Goal: Information Seeking & Learning: Learn about a topic

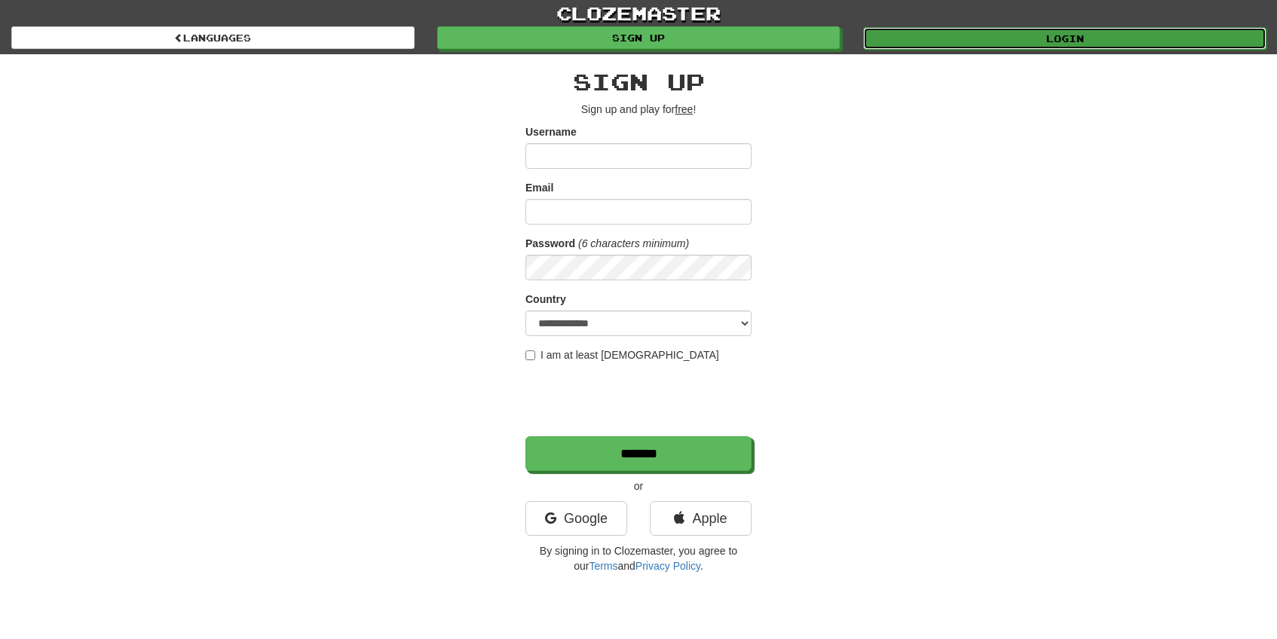
click at [1079, 41] on link "Login" at bounding box center [1064, 38] width 403 height 23
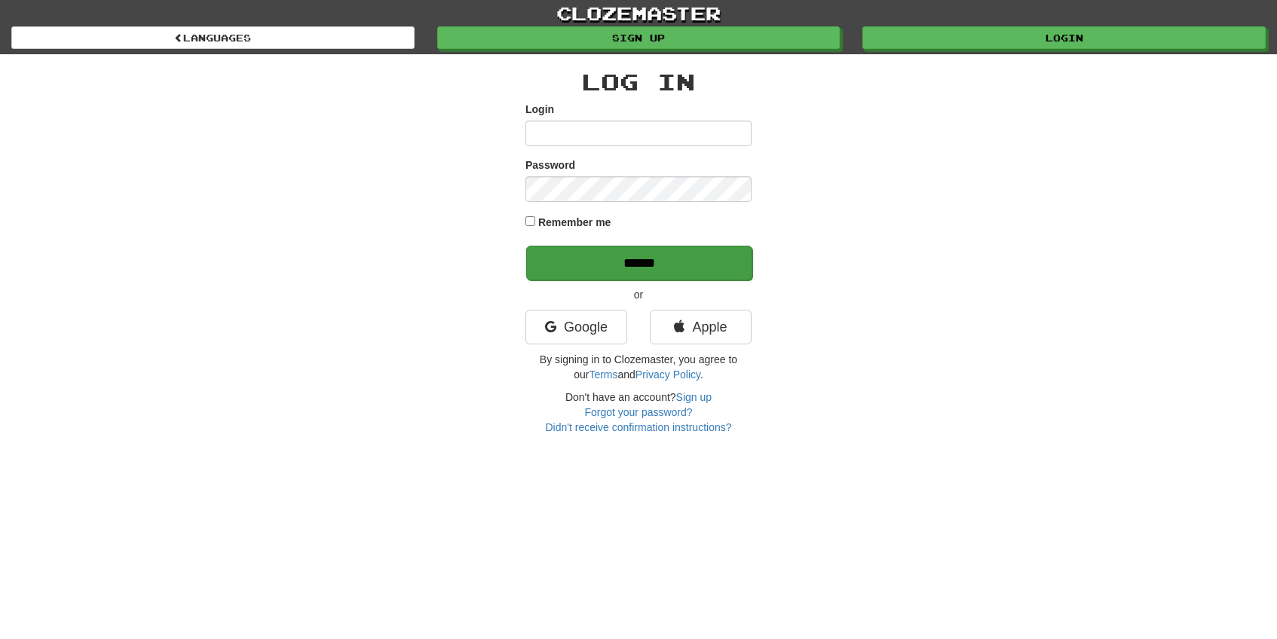
type input "*****"
click at [668, 268] on input "******" at bounding box center [639, 263] width 226 height 35
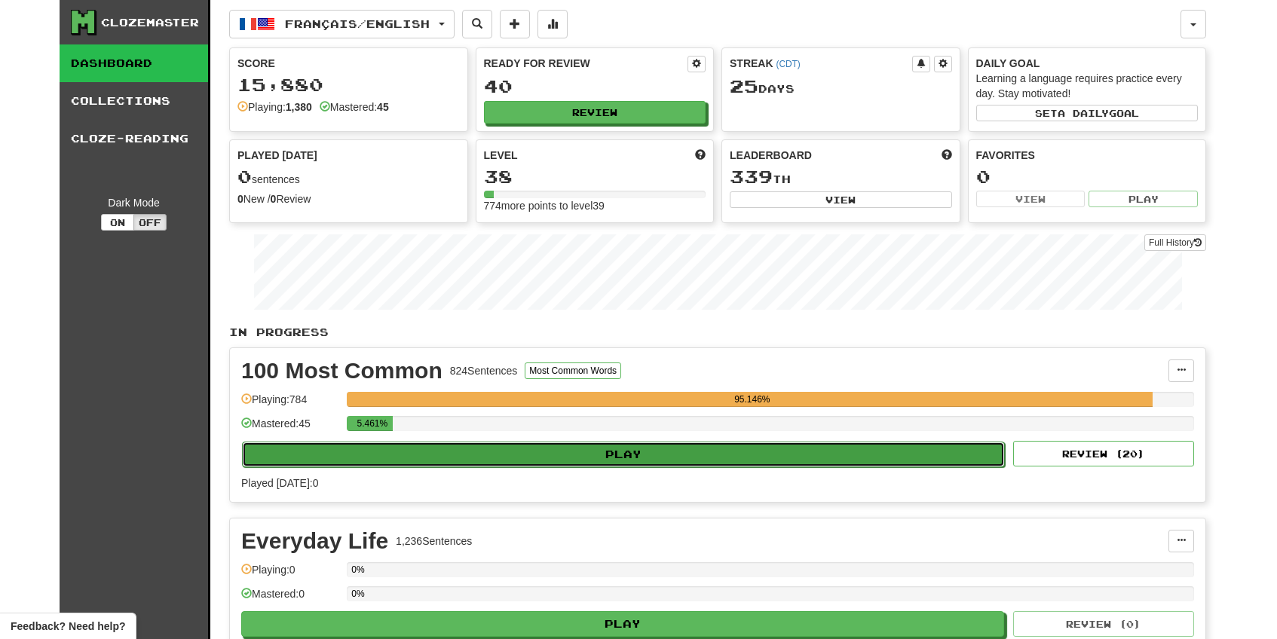
click at [506, 460] on button "Play" at bounding box center [623, 455] width 763 height 26
select select "**"
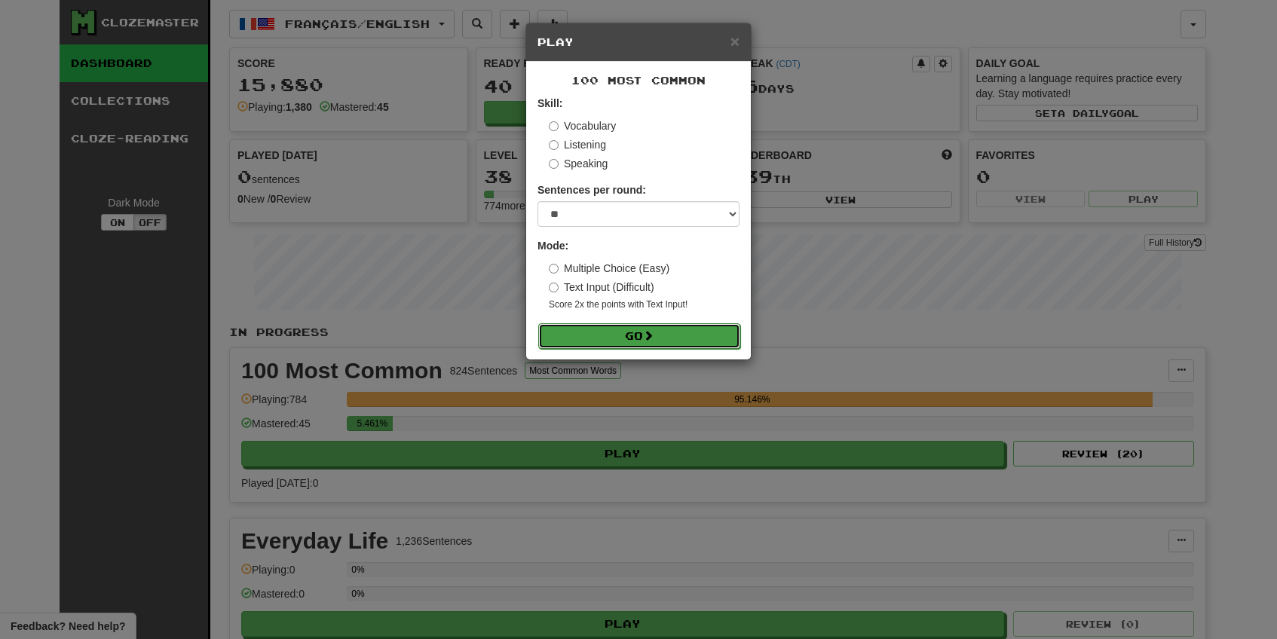
click at [646, 333] on button "Go" at bounding box center [639, 336] width 202 height 26
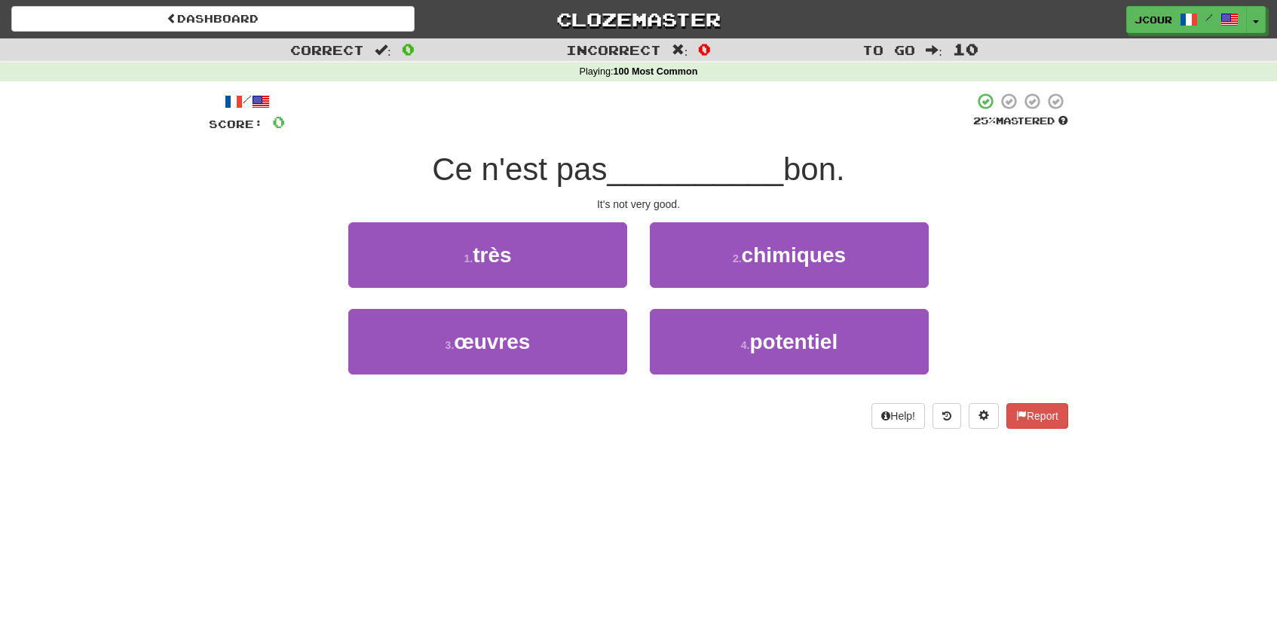
click at [565, 292] on div "1 . très" at bounding box center [487, 265] width 301 height 87
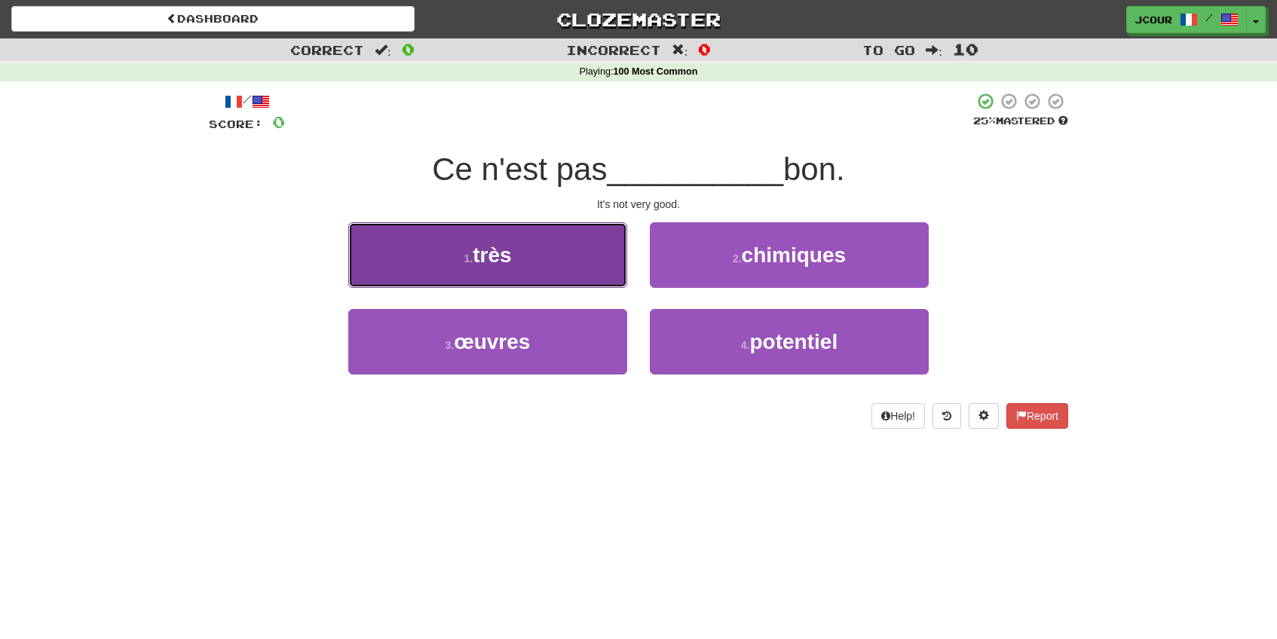
click at [555, 267] on button "1 . très" at bounding box center [487, 255] width 279 height 66
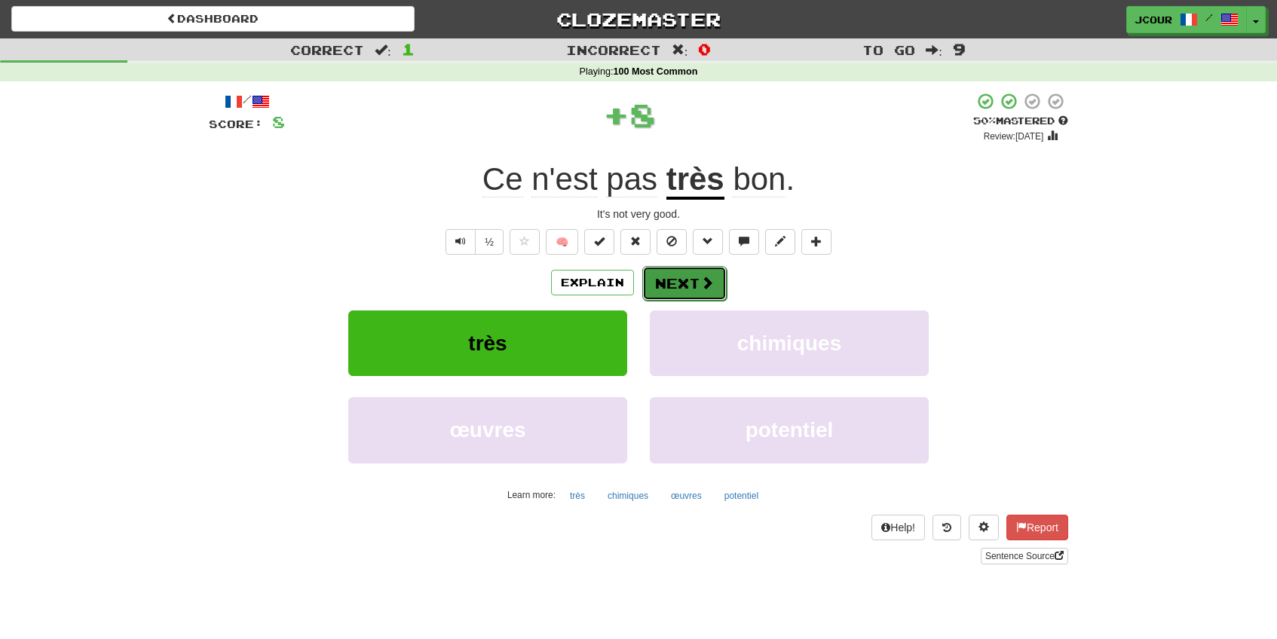
click at [686, 291] on button "Next" at bounding box center [684, 283] width 84 height 35
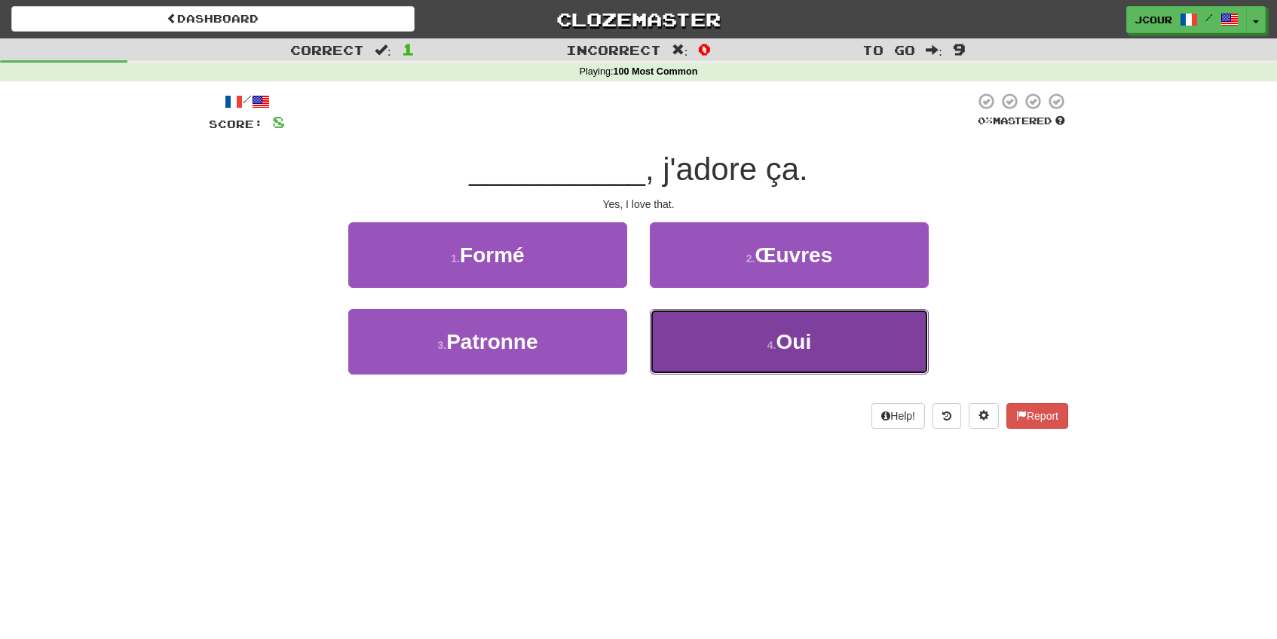
click at [705, 352] on button "4 . Oui" at bounding box center [789, 342] width 279 height 66
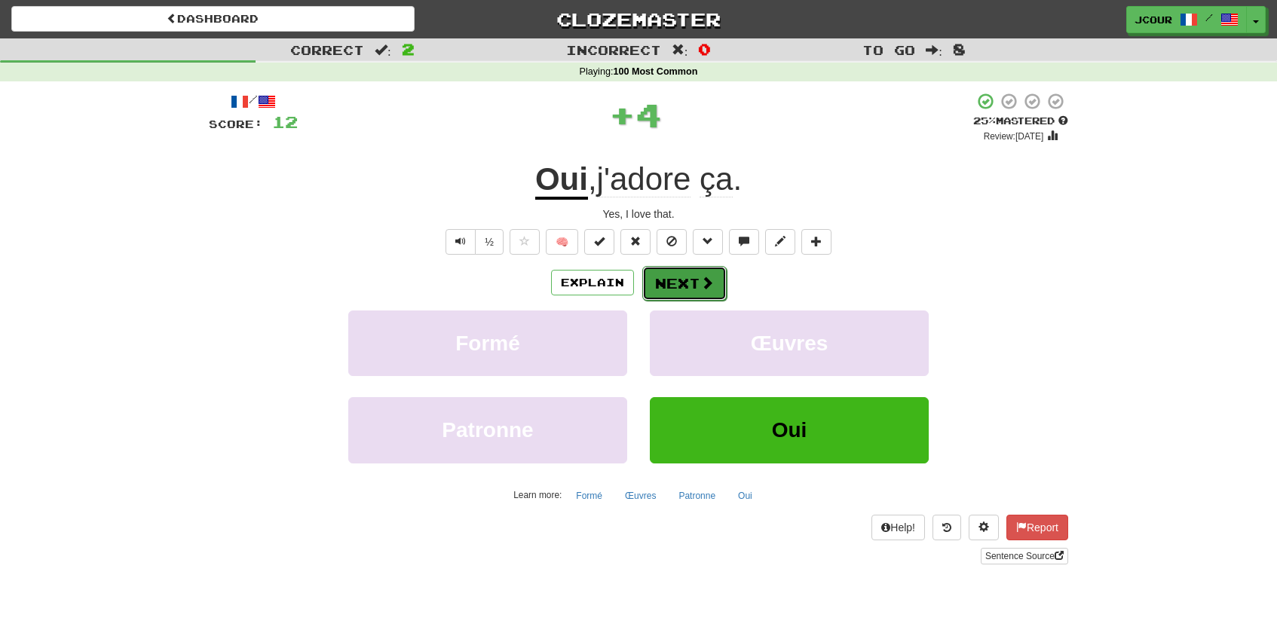
click at [672, 292] on button "Next" at bounding box center [684, 283] width 84 height 35
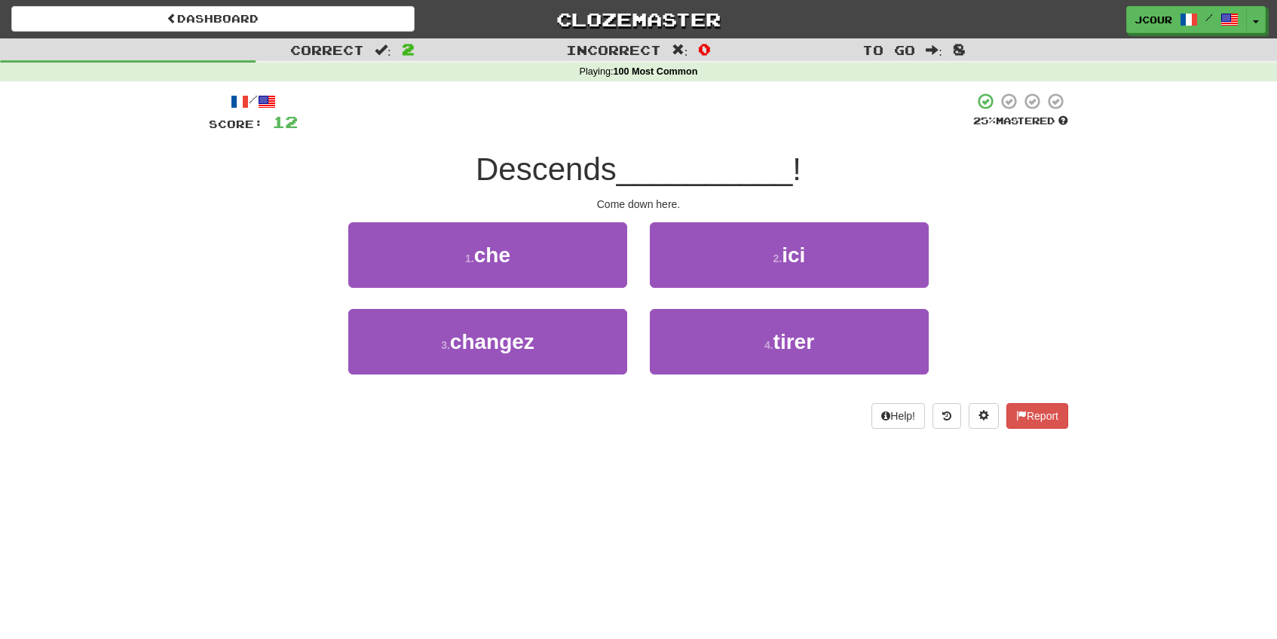
click at [672, 292] on div "2 . ici" at bounding box center [788, 265] width 301 height 87
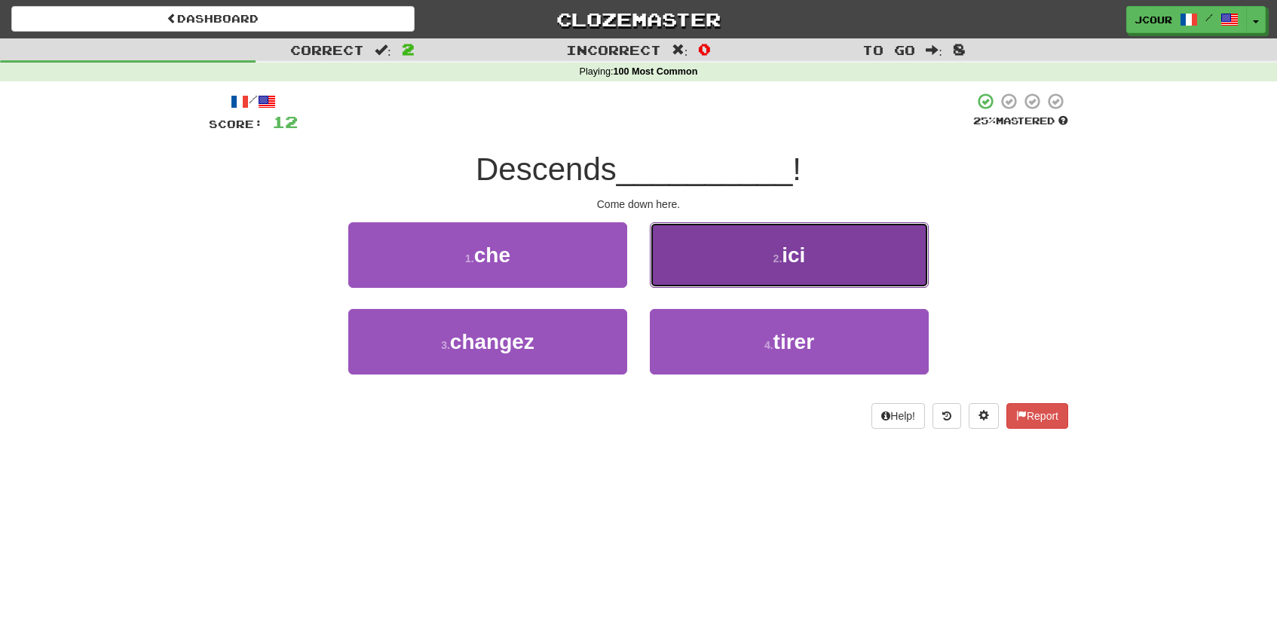
click at [708, 282] on button "2 . ici" at bounding box center [789, 255] width 279 height 66
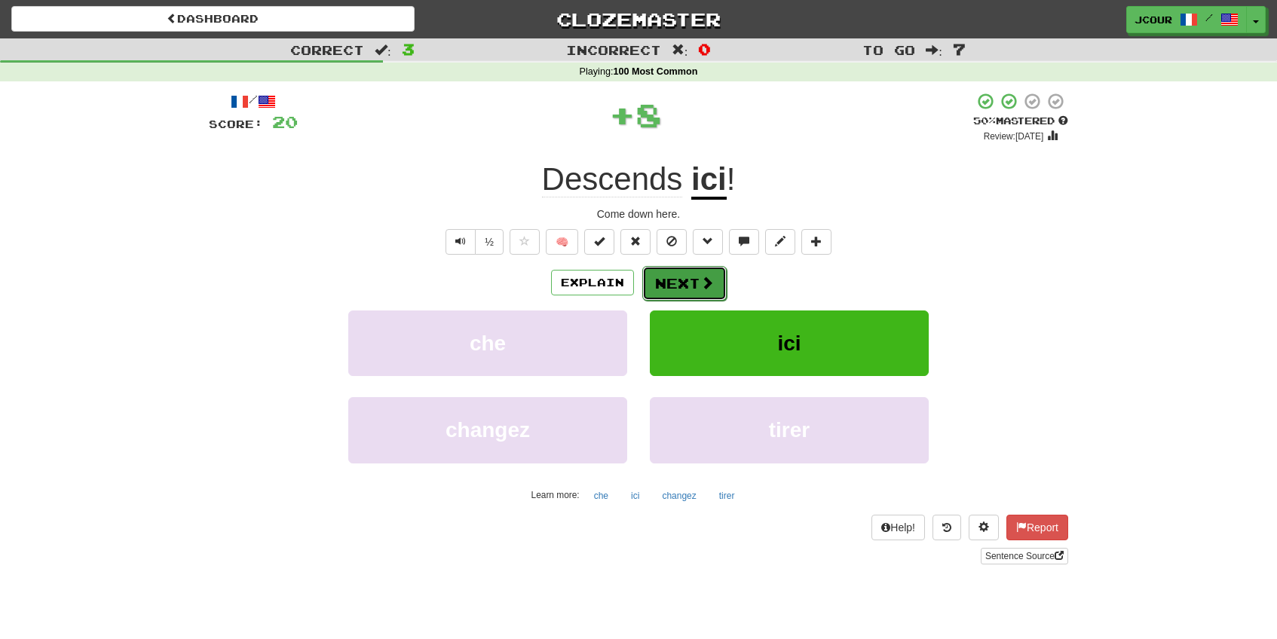
click at [687, 278] on button "Next" at bounding box center [684, 283] width 84 height 35
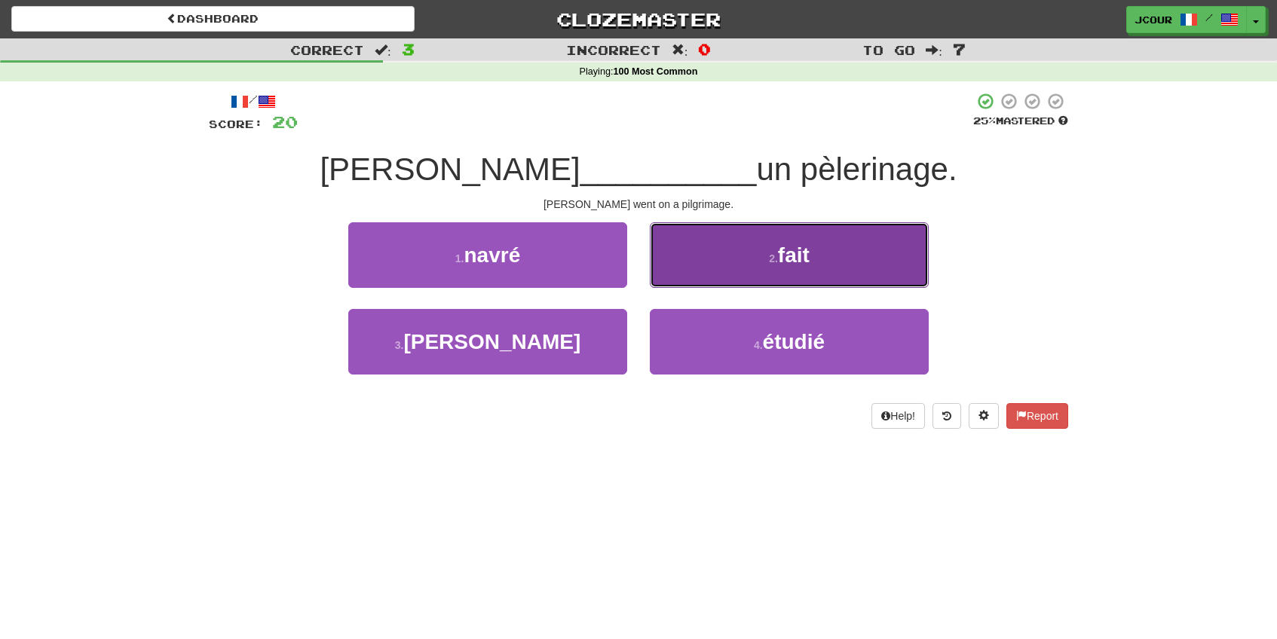
click at [706, 278] on button "2 . fait" at bounding box center [789, 255] width 279 height 66
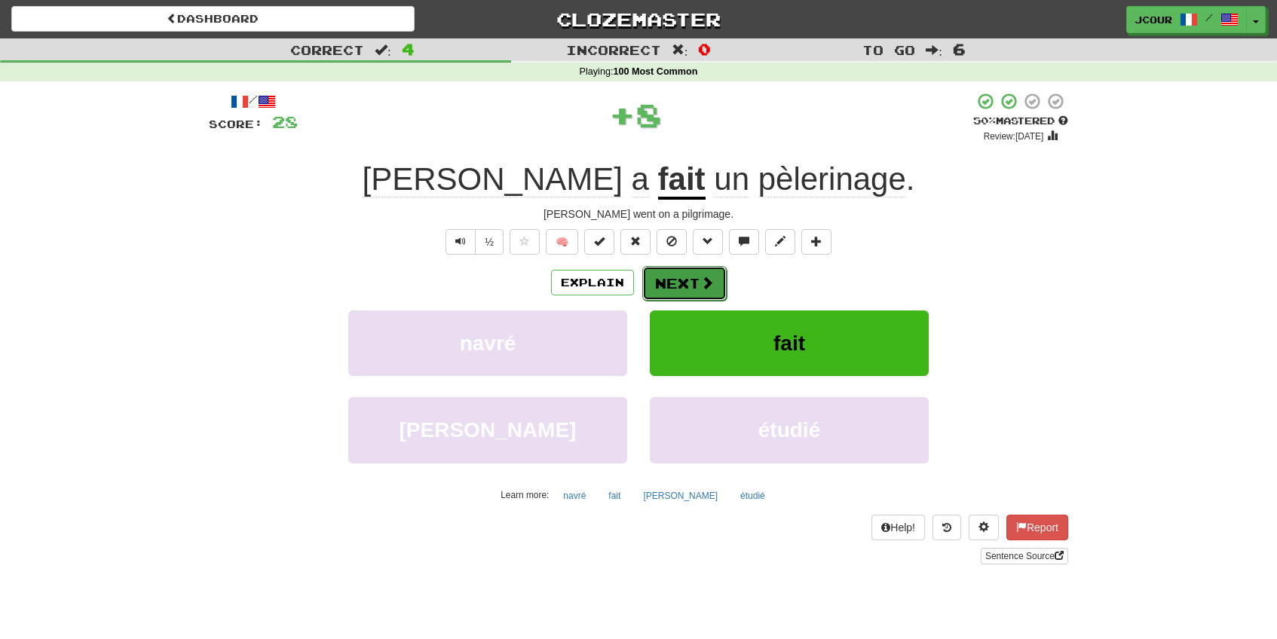
click at [688, 279] on button "Next" at bounding box center [684, 283] width 84 height 35
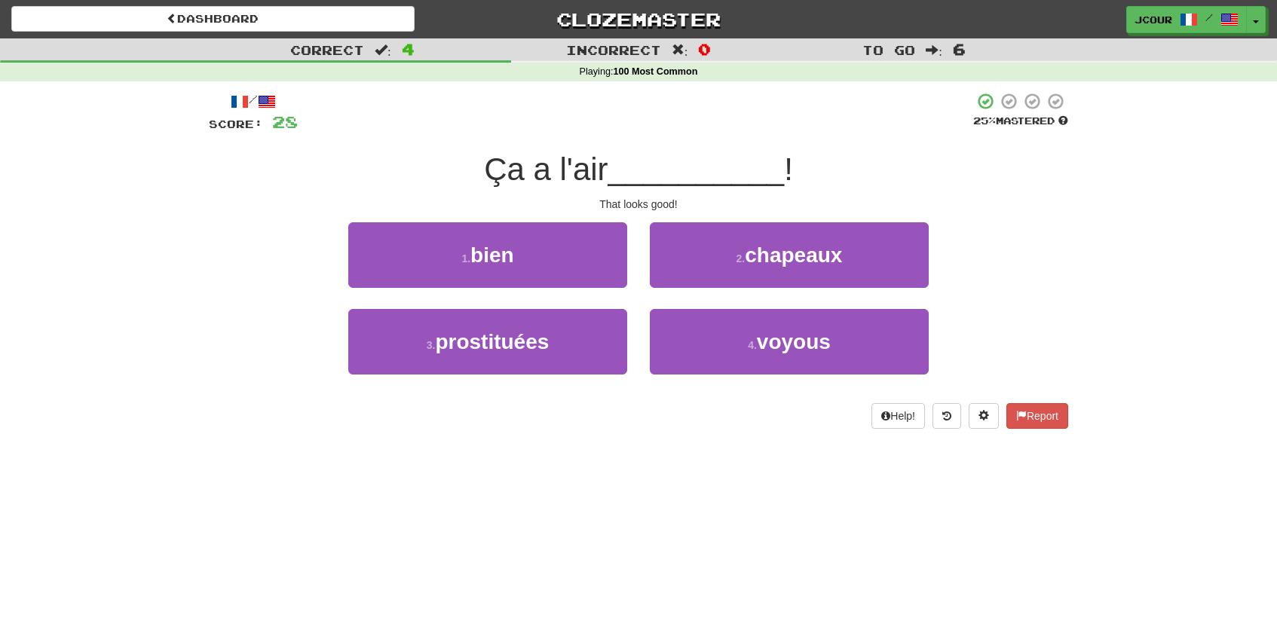
click at [591, 288] on div "1 . bien" at bounding box center [487, 265] width 301 height 87
click at [533, 292] on div "1 . bien" at bounding box center [487, 265] width 301 height 87
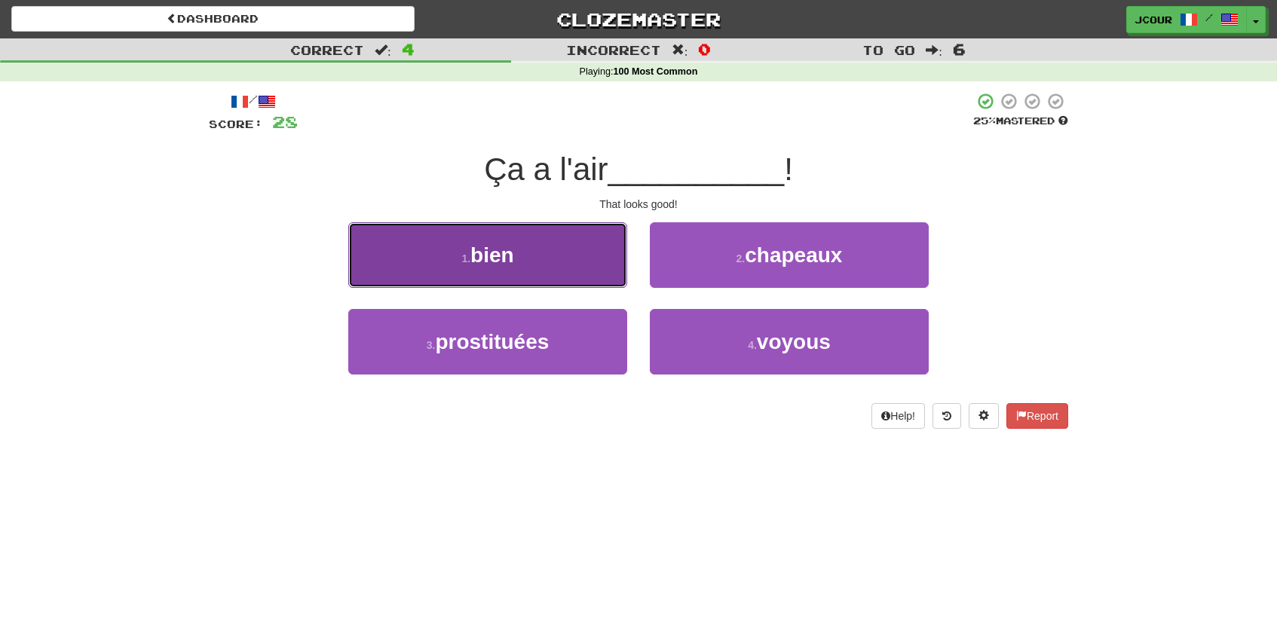
click at [488, 255] on span "bien" at bounding box center [492, 254] width 44 height 23
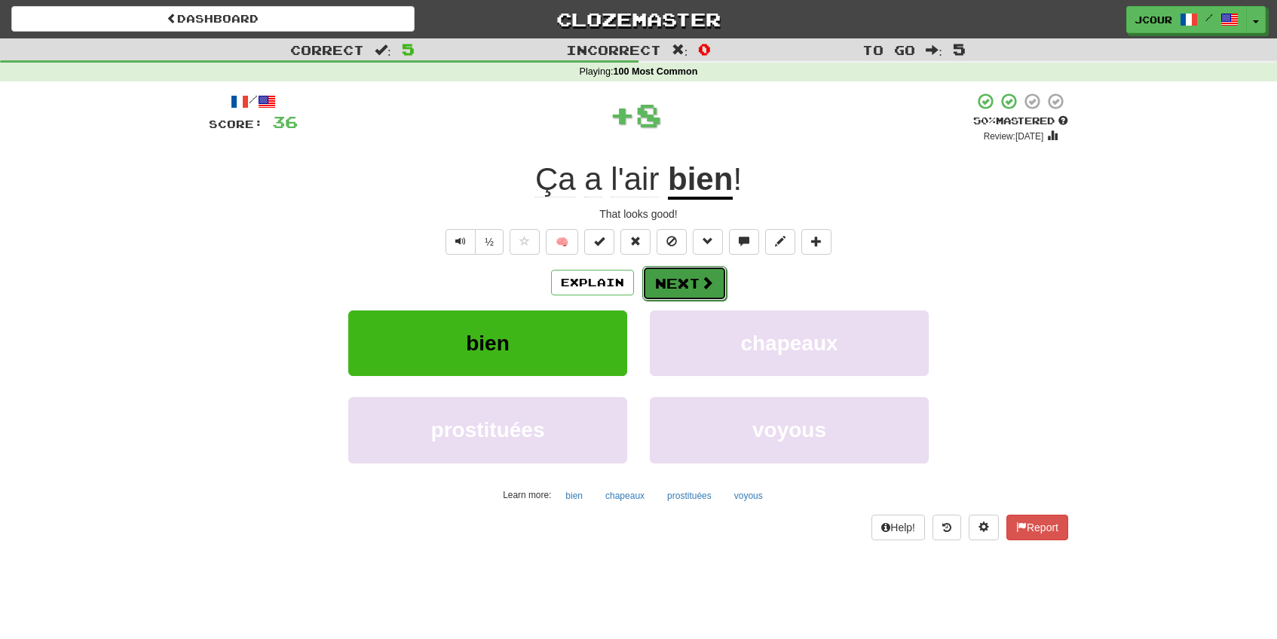
click at [680, 281] on button "Next" at bounding box center [684, 283] width 84 height 35
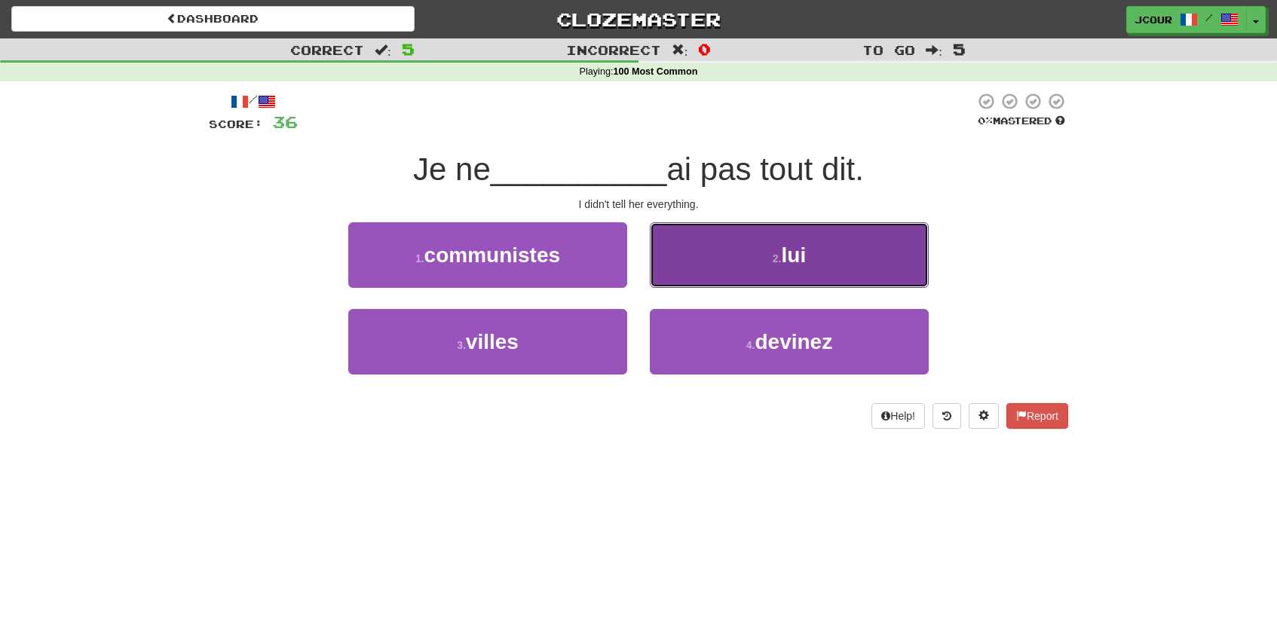
click at [766, 277] on button "2 . lui" at bounding box center [789, 255] width 279 height 66
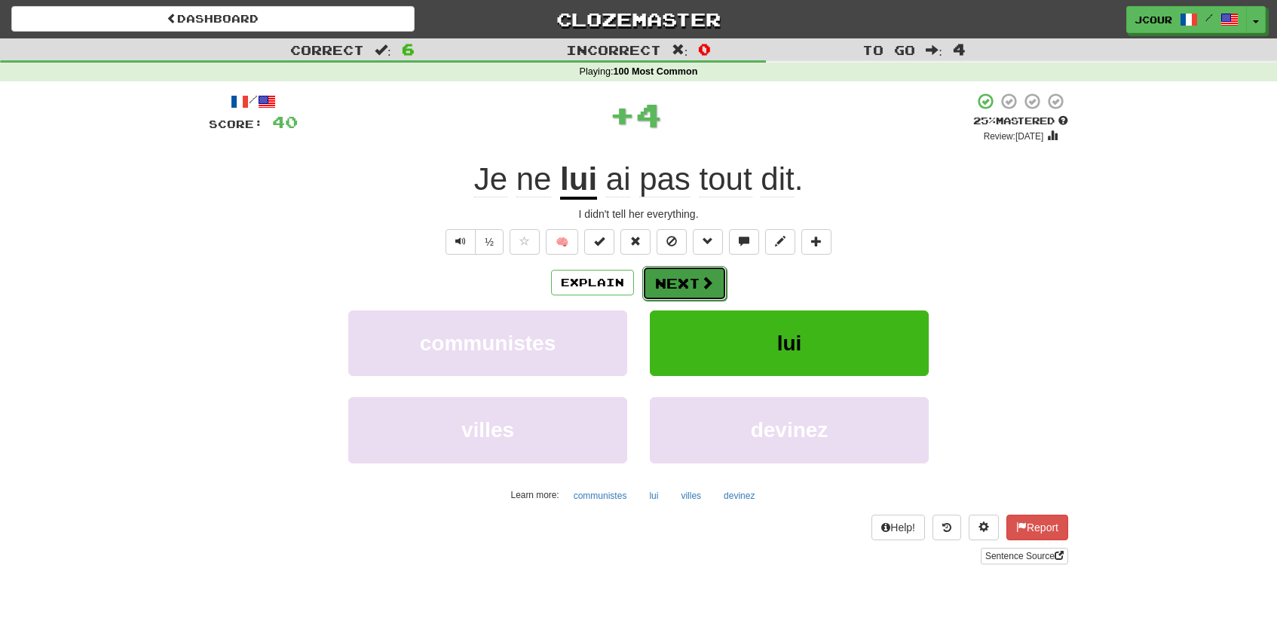
click at [703, 286] on span at bounding box center [707, 283] width 14 height 14
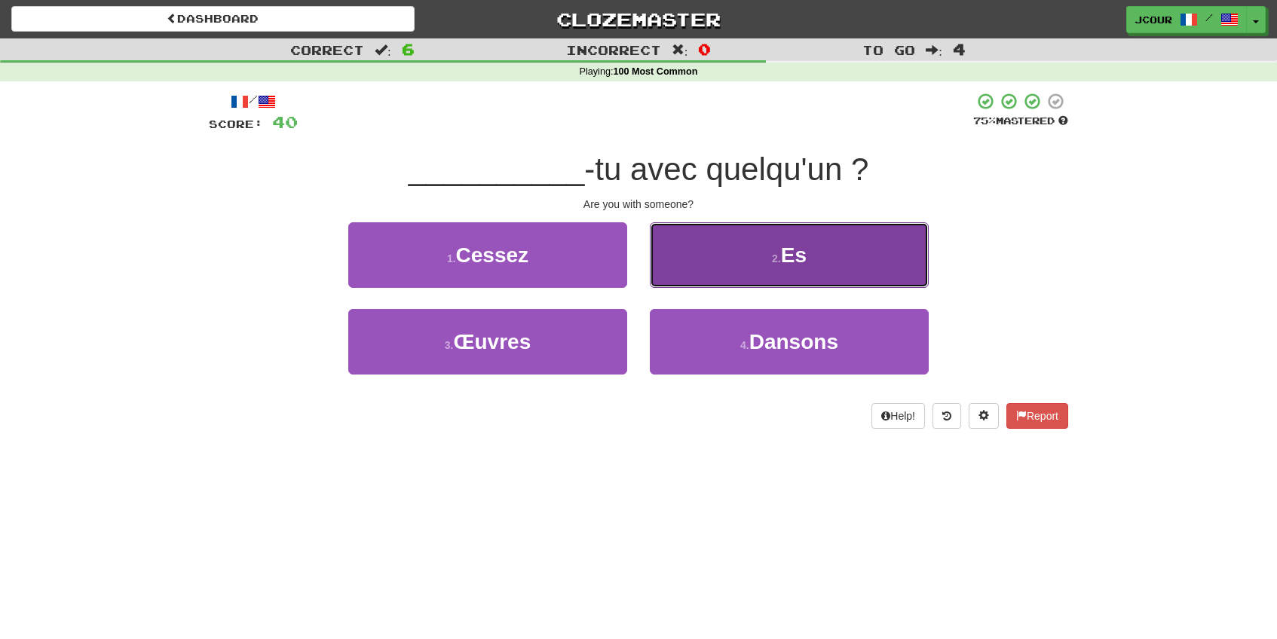
click at [732, 283] on button "2 . Es" at bounding box center [789, 255] width 279 height 66
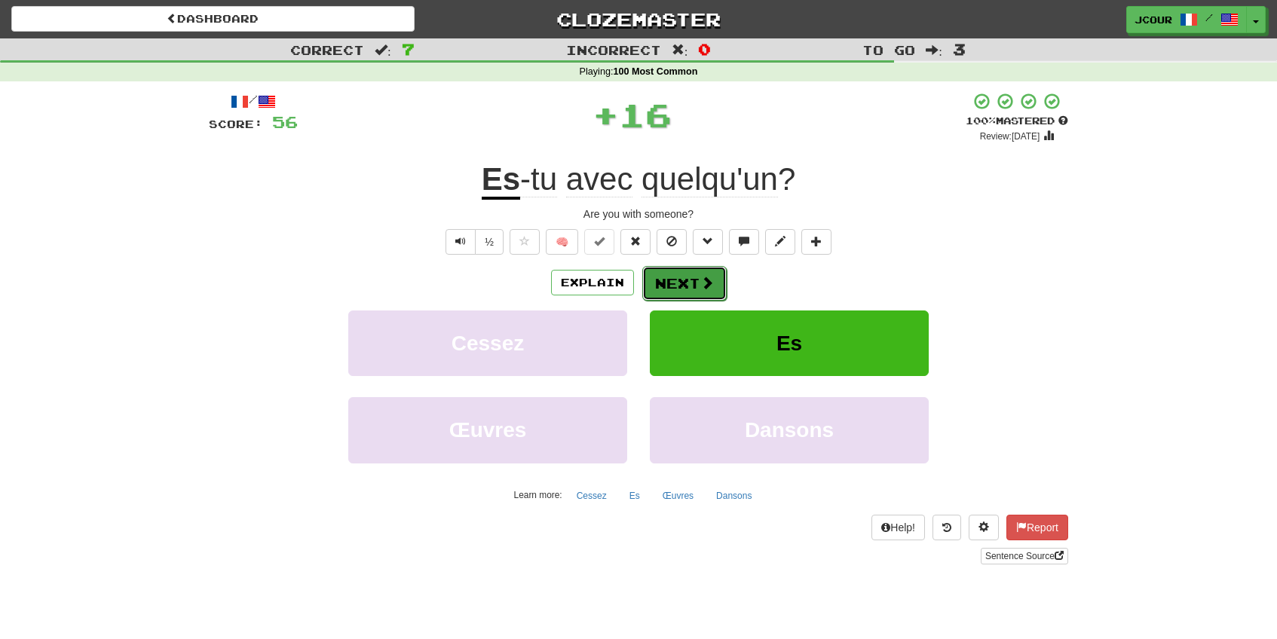
click at [681, 294] on button "Next" at bounding box center [684, 283] width 84 height 35
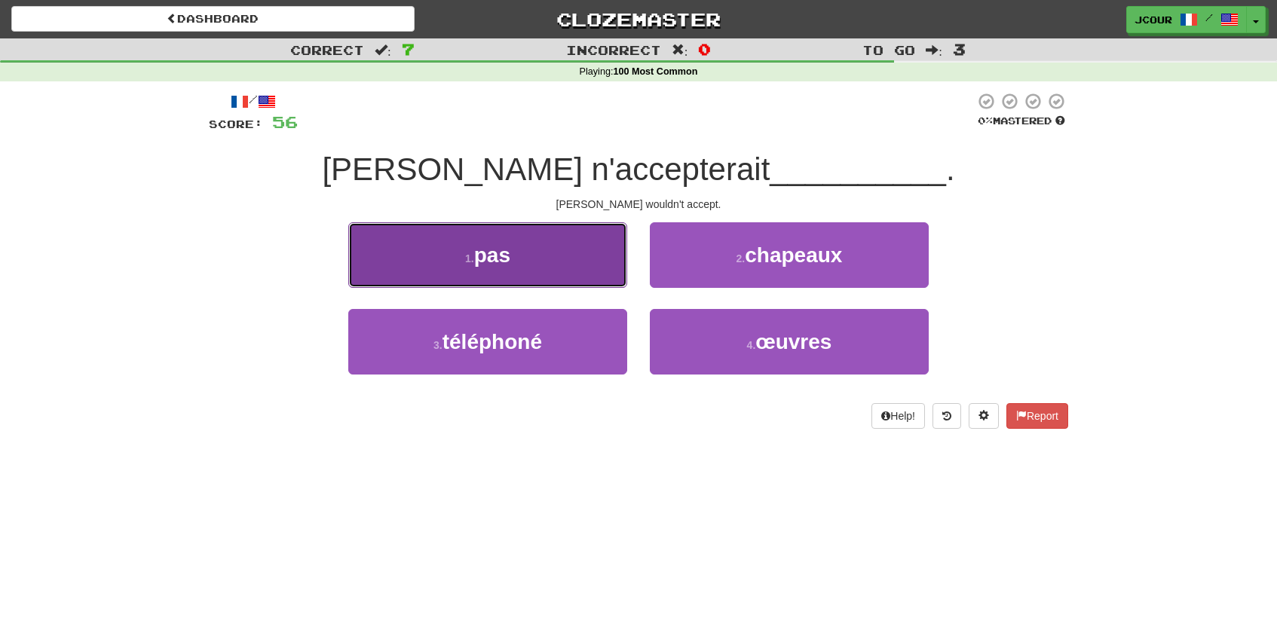
click at [607, 283] on button "1 . pas" at bounding box center [487, 255] width 279 height 66
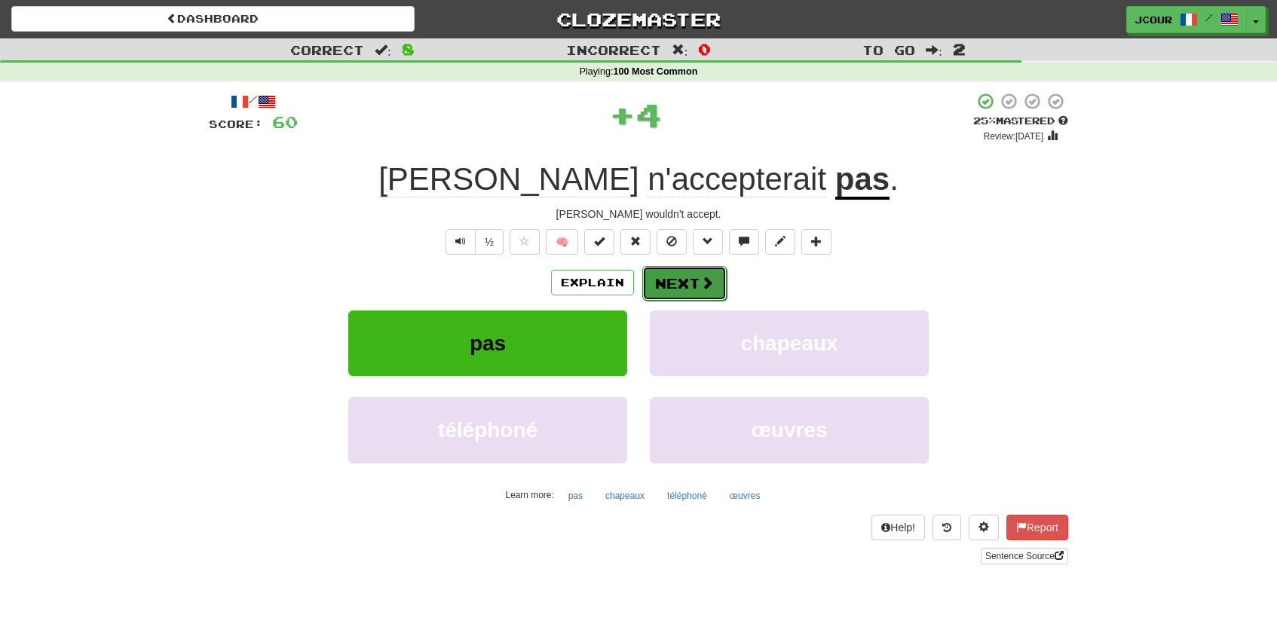
click at [705, 289] on span at bounding box center [707, 283] width 14 height 14
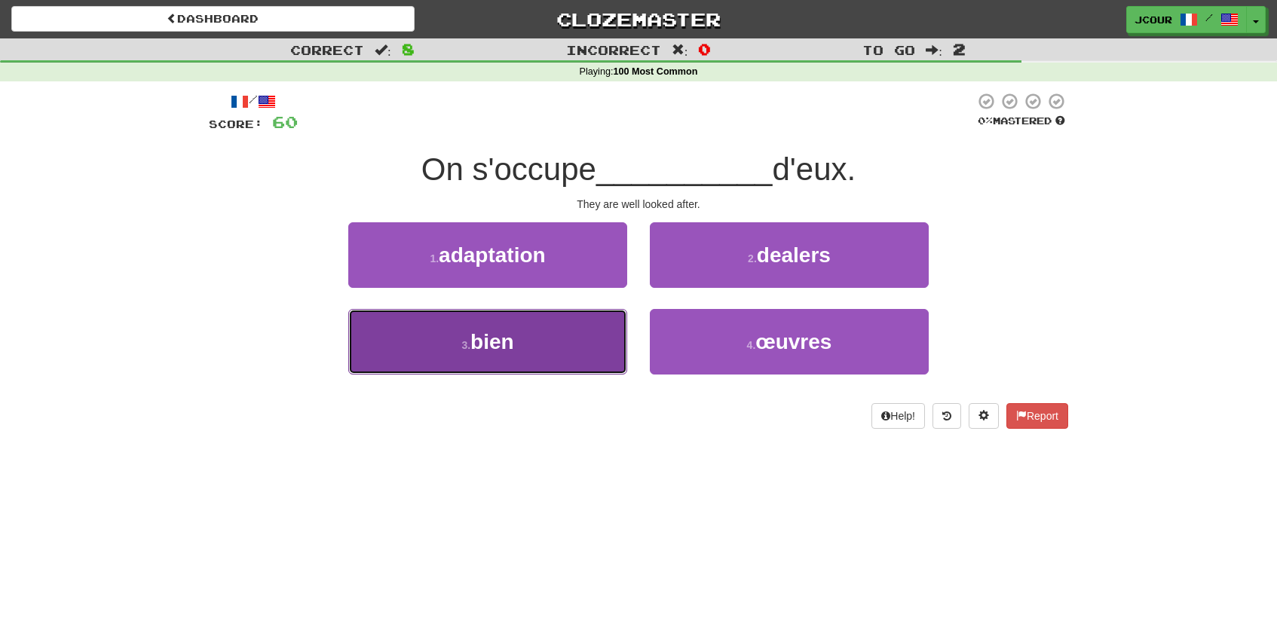
click at [614, 359] on button "3 . bien" at bounding box center [487, 342] width 279 height 66
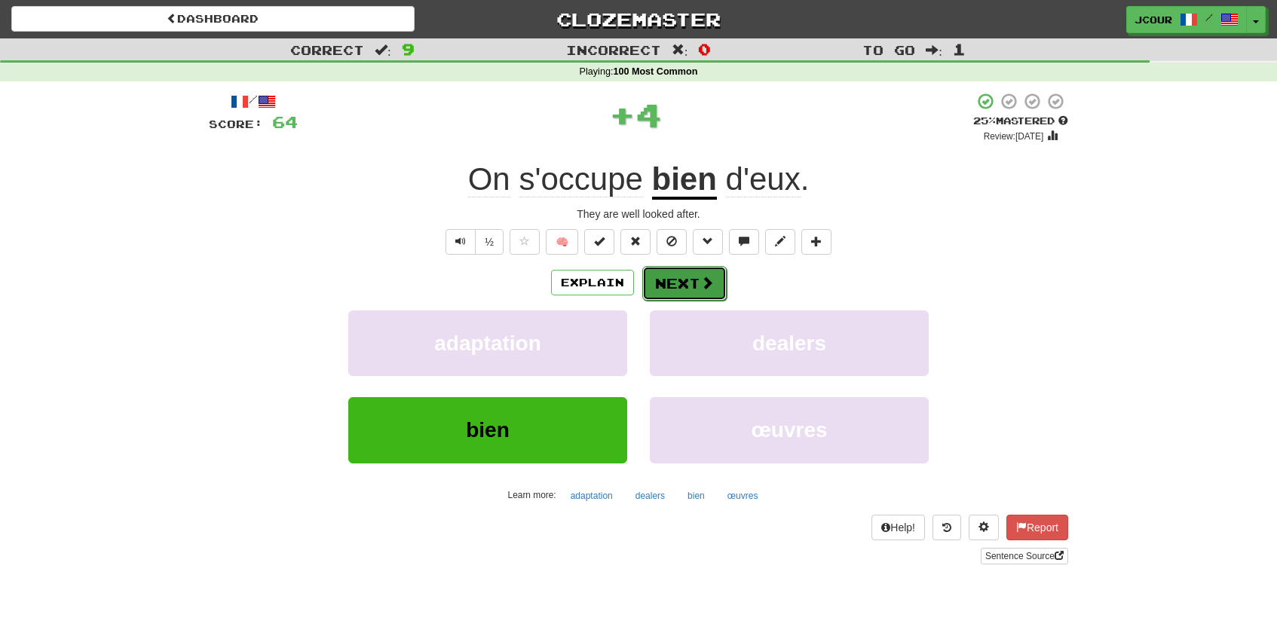
click at [684, 279] on button "Next" at bounding box center [684, 283] width 84 height 35
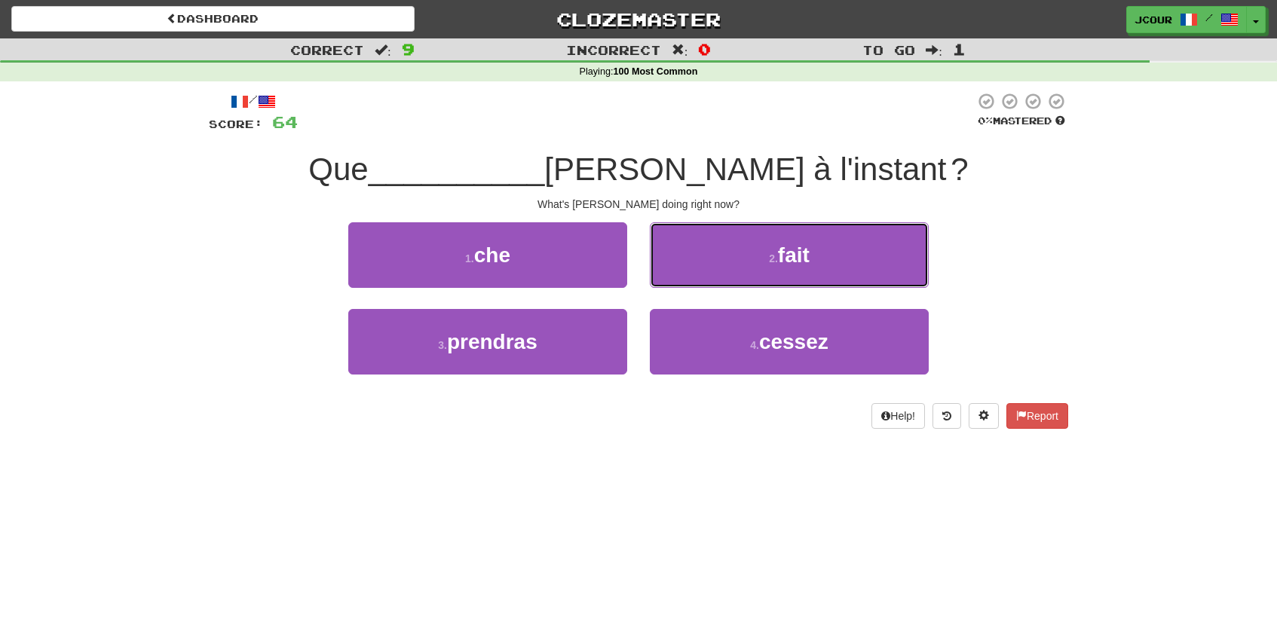
click at [684, 279] on button "2 . fait" at bounding box center [789, 255] width 279 height 66
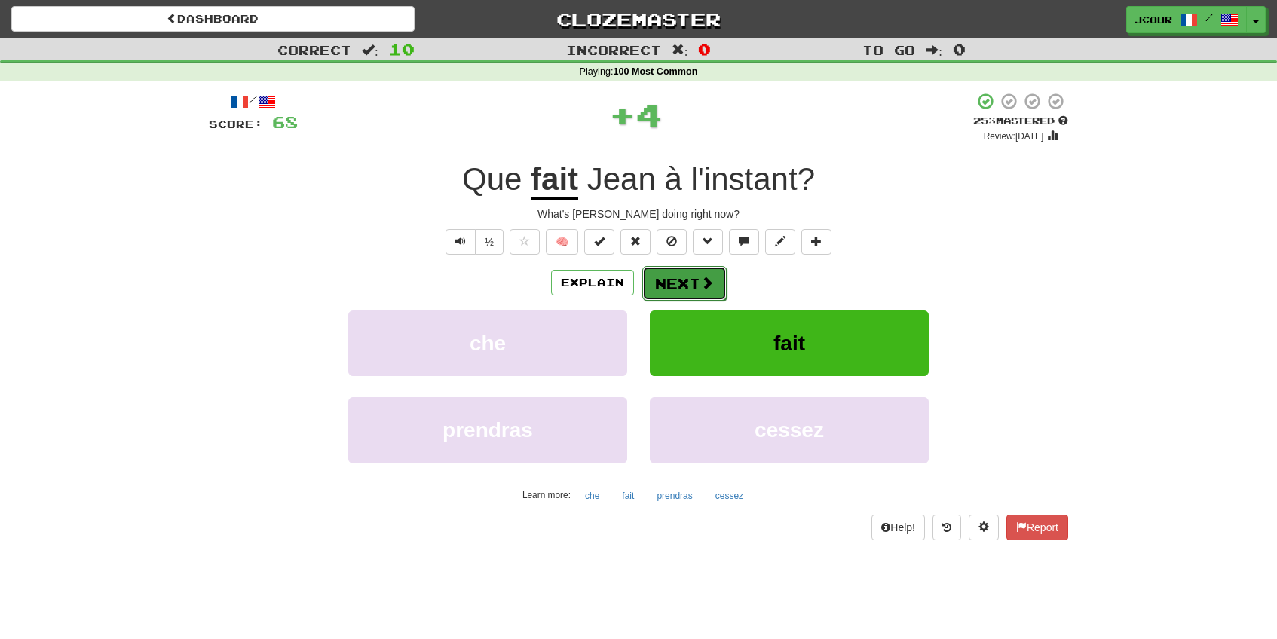
click at [665, 282] on button "Next" at bounding box center [684, 283] width 84 height 35
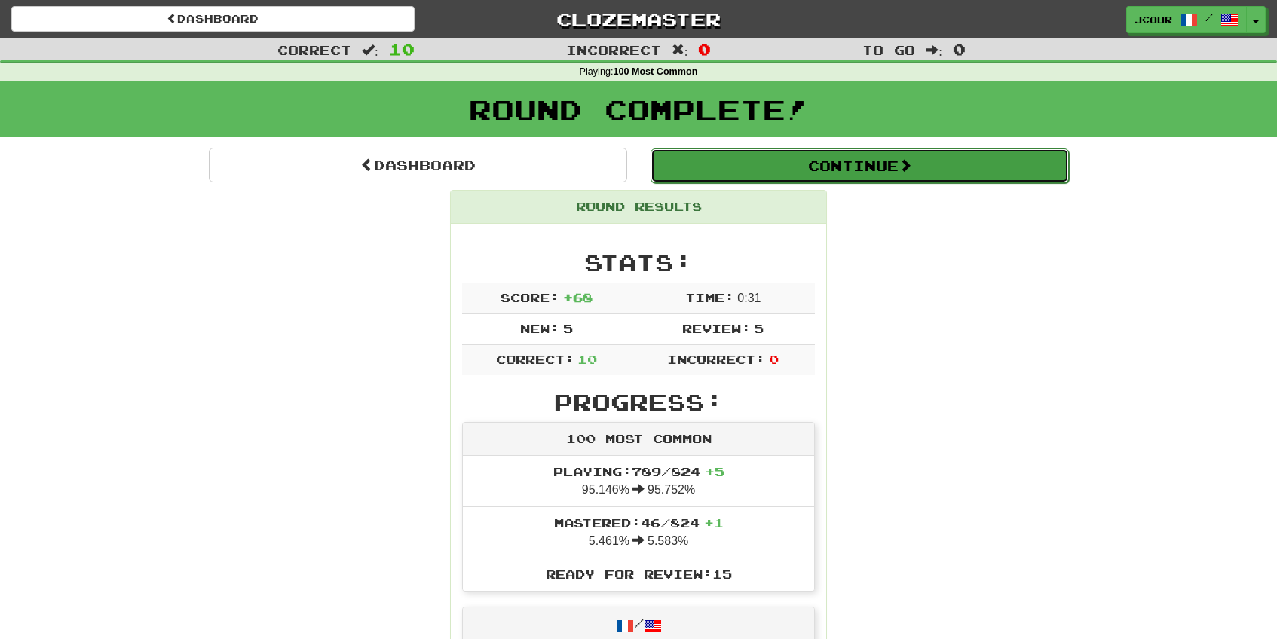
click at [785, 177] on button "Continue" at bounding box center [859, 165] width 418 height 35
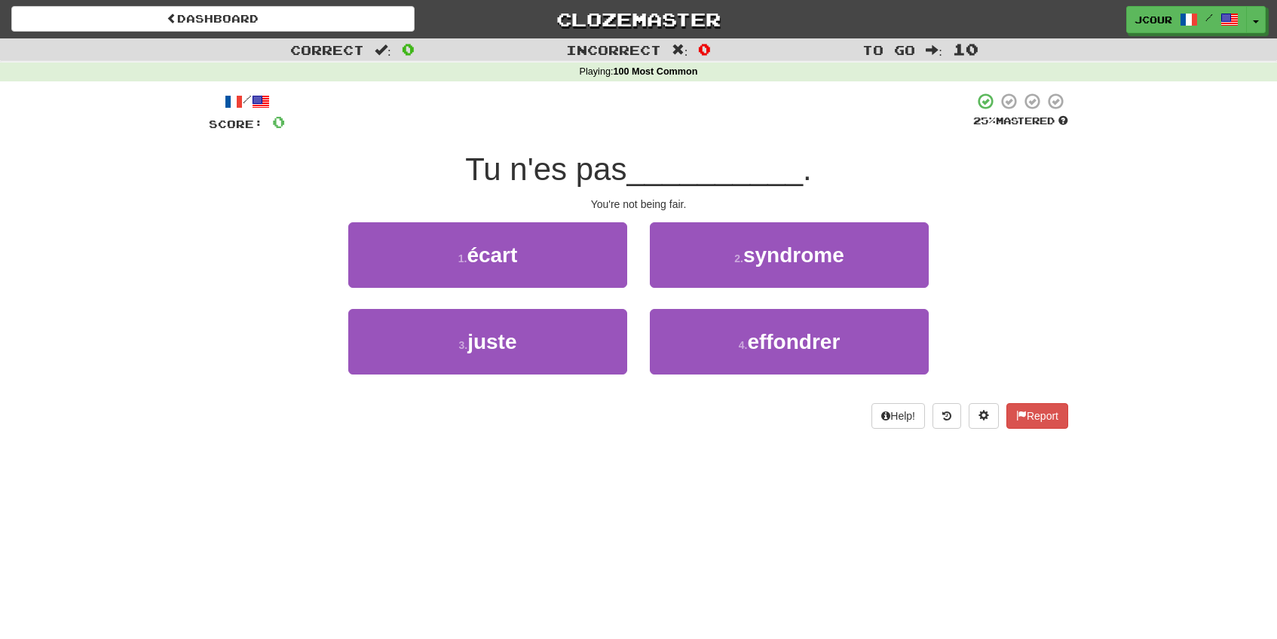
click at [574, 374] on div "3 . juste" at bounding box center [487, 352] width 301 height 87
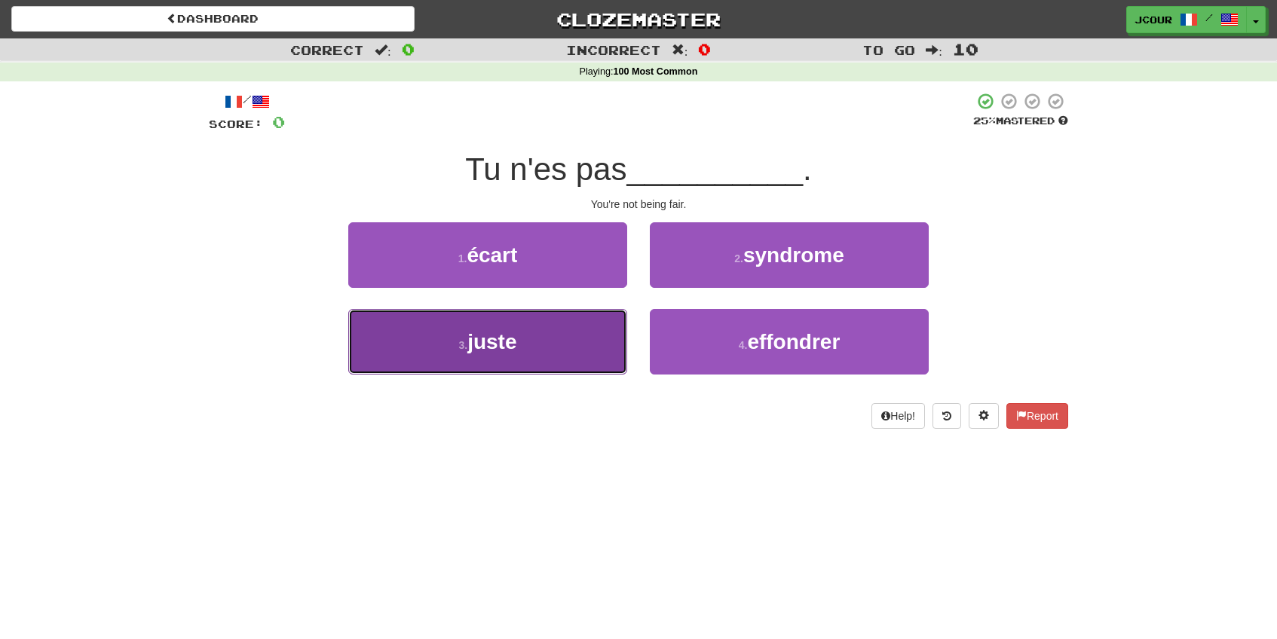
click at [567, 352] on button "3 . juste" at bounding box center [487, 342] width 279 height 66
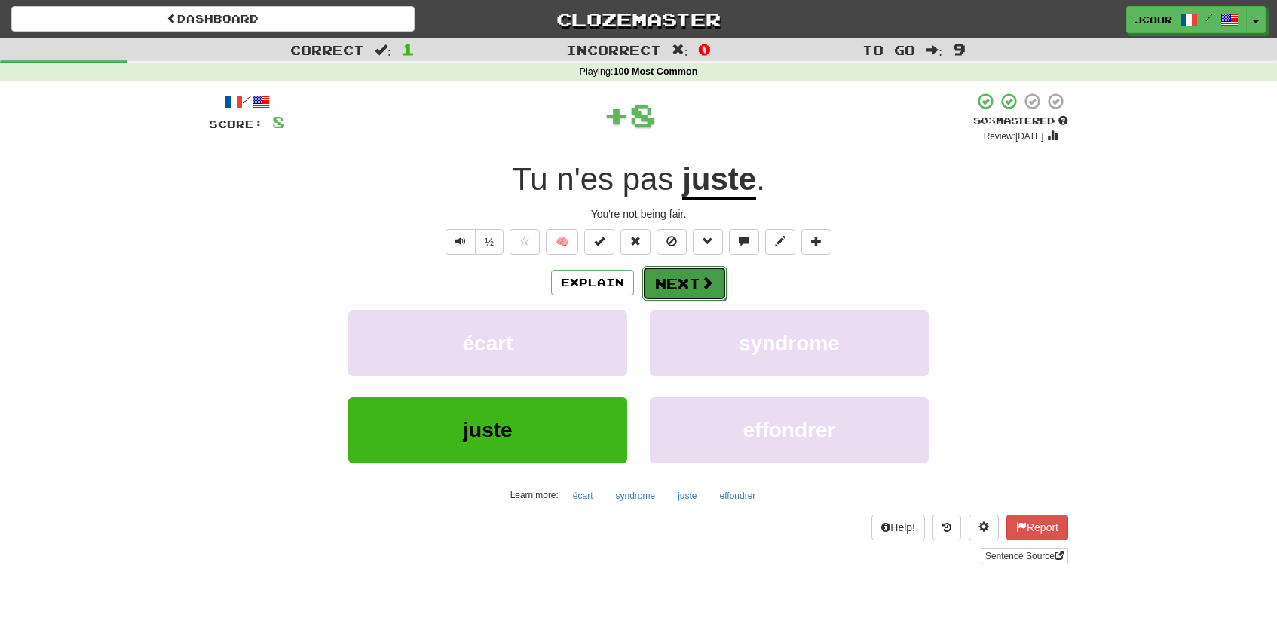
click at [711, 289] on span at bounding box center [707, 283] width 14 height 14
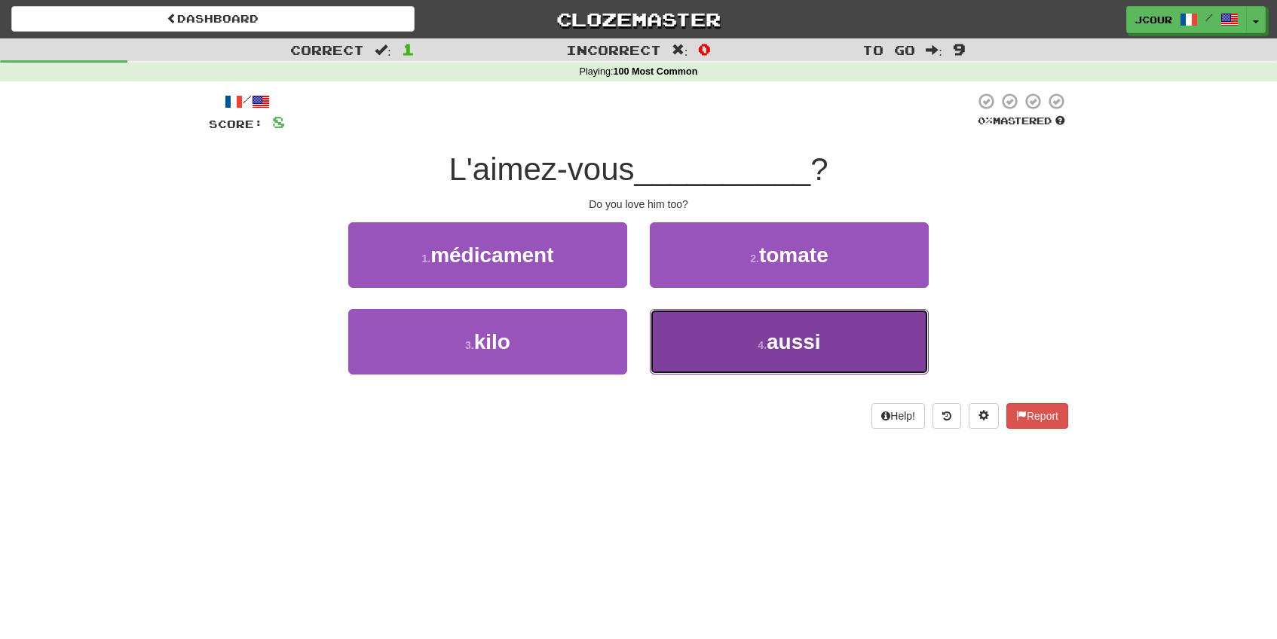
click at [711, 320] on button "4 . aussi" at bounding box center [789, 342] width 279 height 66
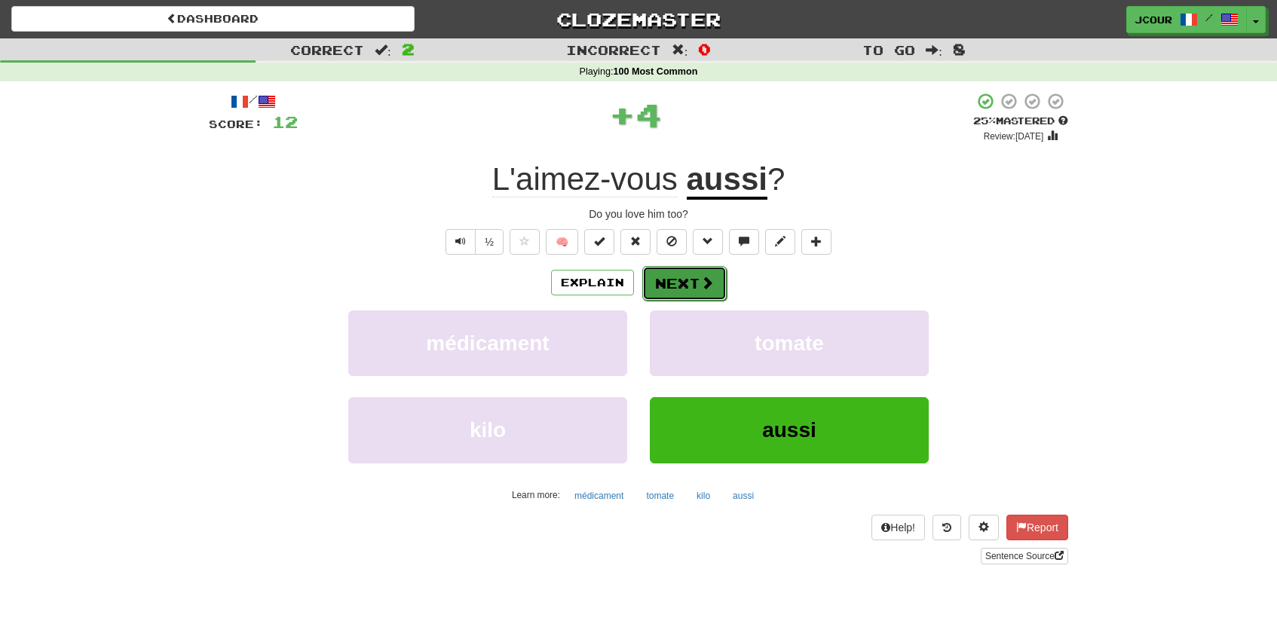
click at [703, 268] on button "Next" at bounding box center [684, 283] width 84 height 35
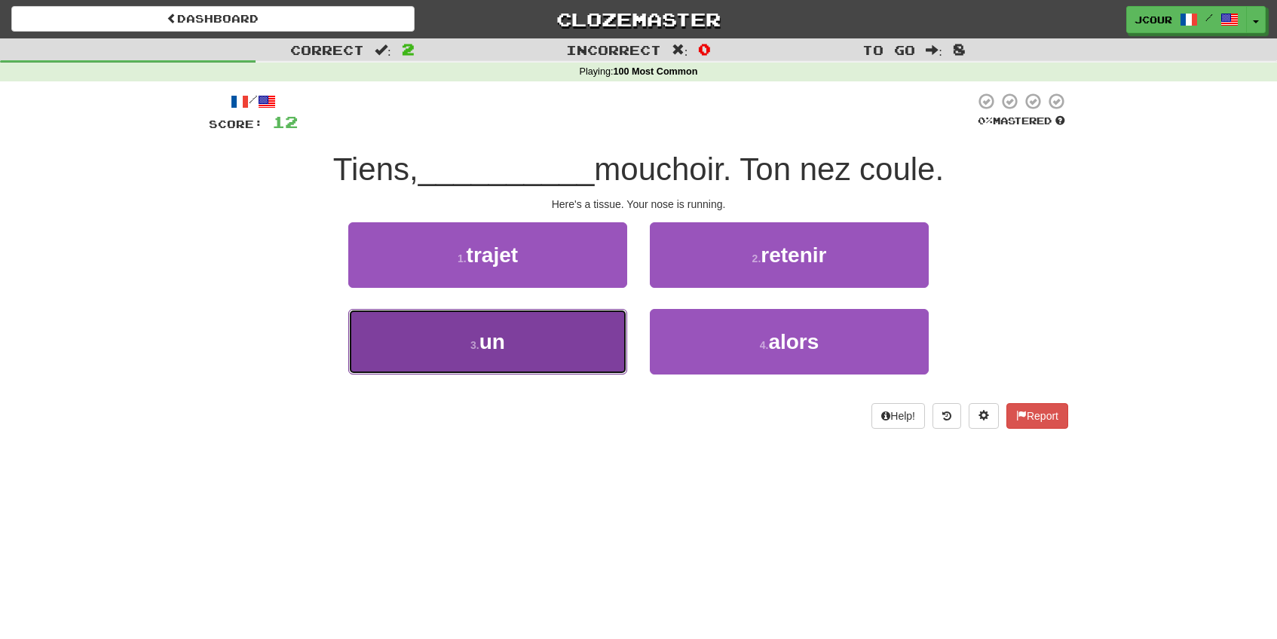
click at [540, 369] on button "3 . un" at bounding box center [487, 342] width 279 height 66
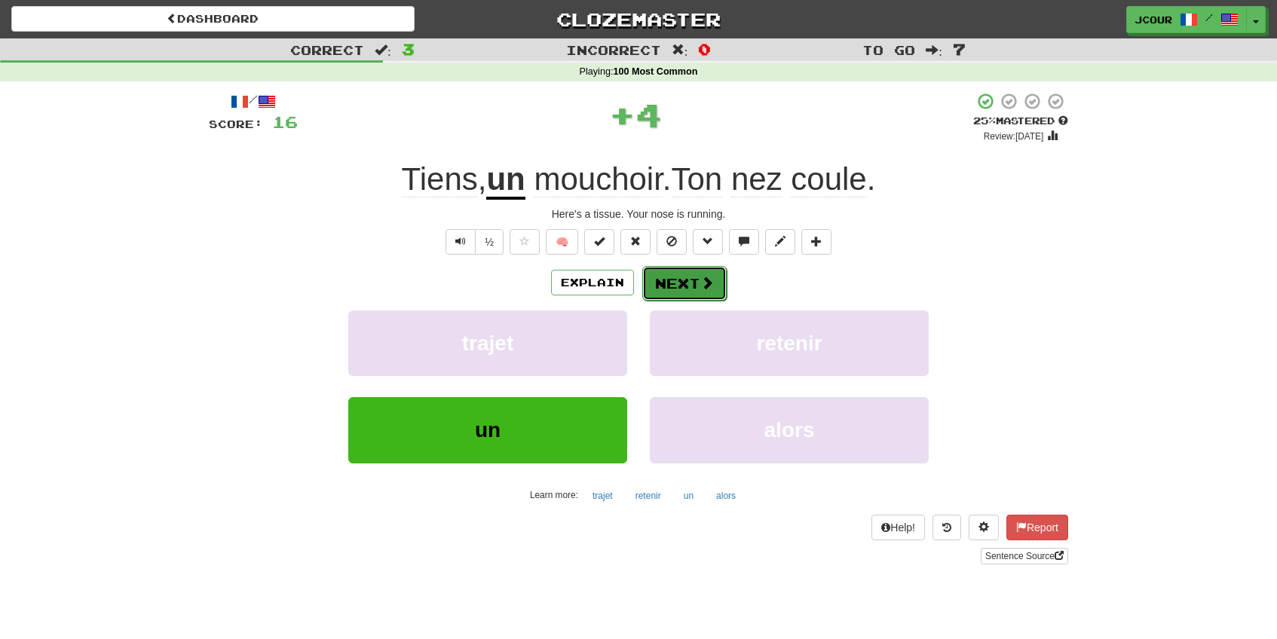
click at [668, 292] on button "Next" at bounding box center [684, 283] width 84 height 35
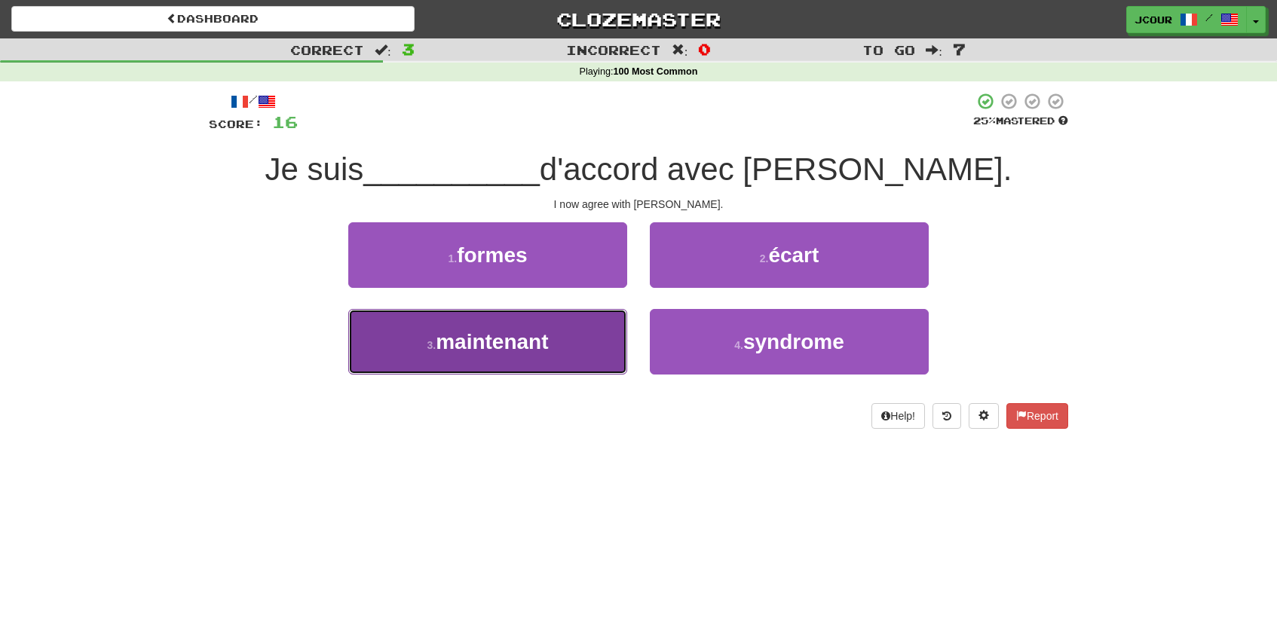
click at [598, 343] on button "3 . maintenant" at bounding box center [487, 342] width 279 height 66
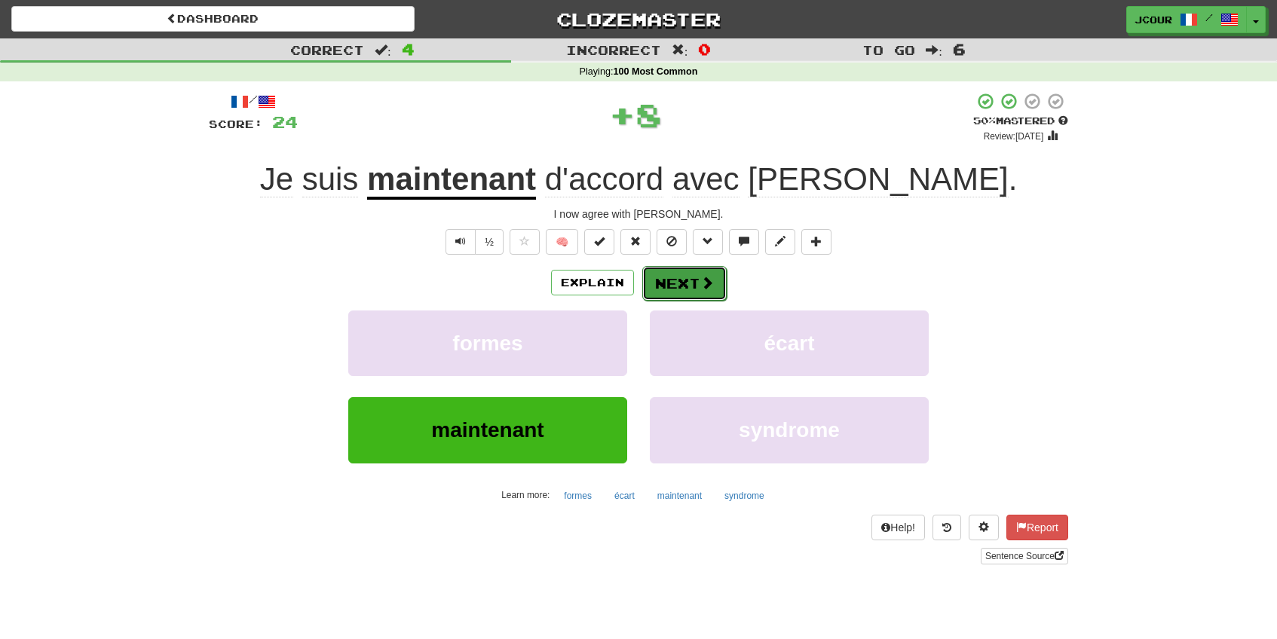
click at [719, 282] on button "Next" at bounding box center [684, 283] width 84 height 35
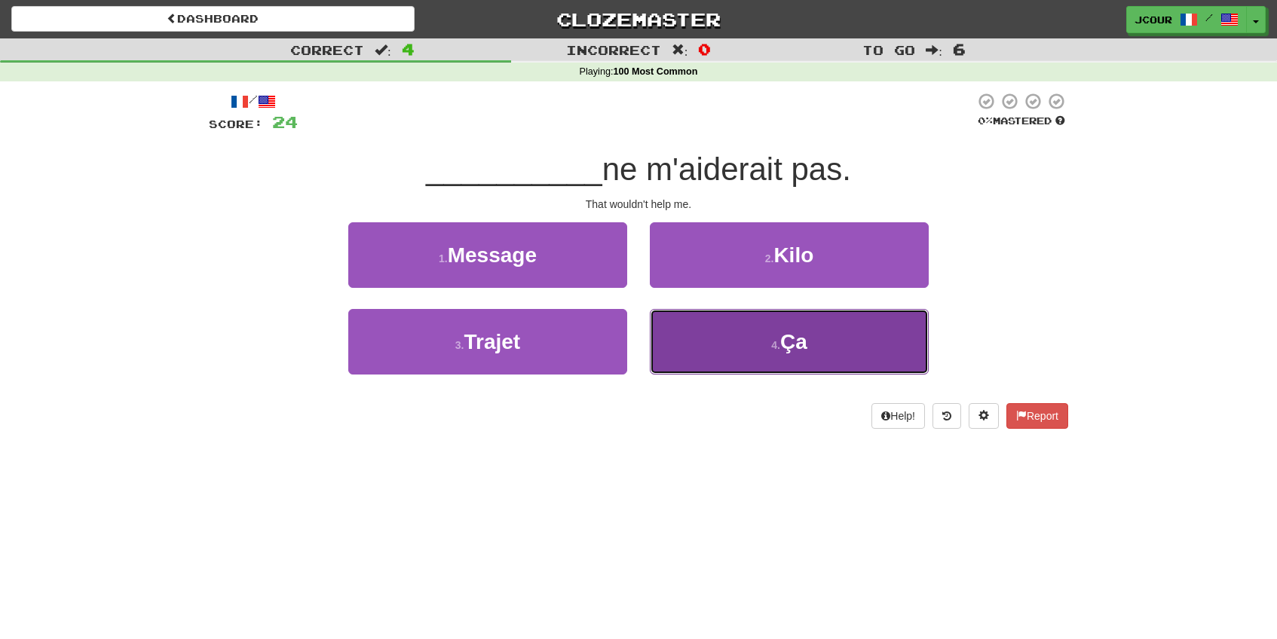
click at [744, 354] on button "4 . Ça" at bounding box center [789, 342] width 279 height 66
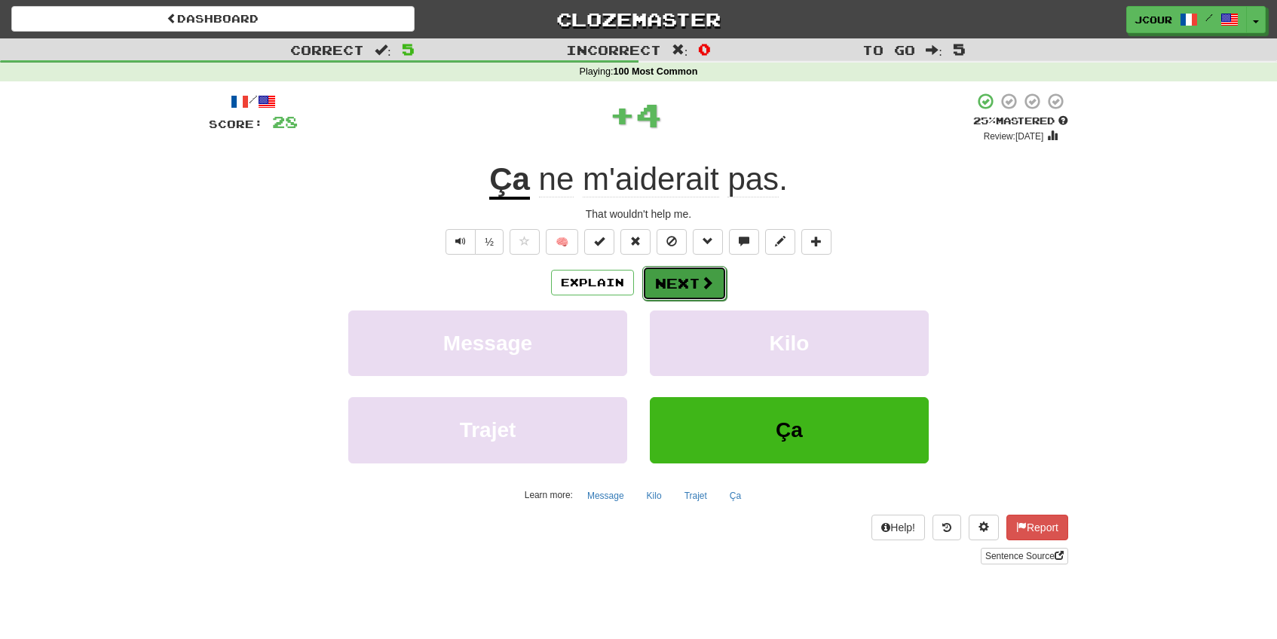
click at [696, 276] on button "Next" at bounding box center [684, 283] width 84 height 35
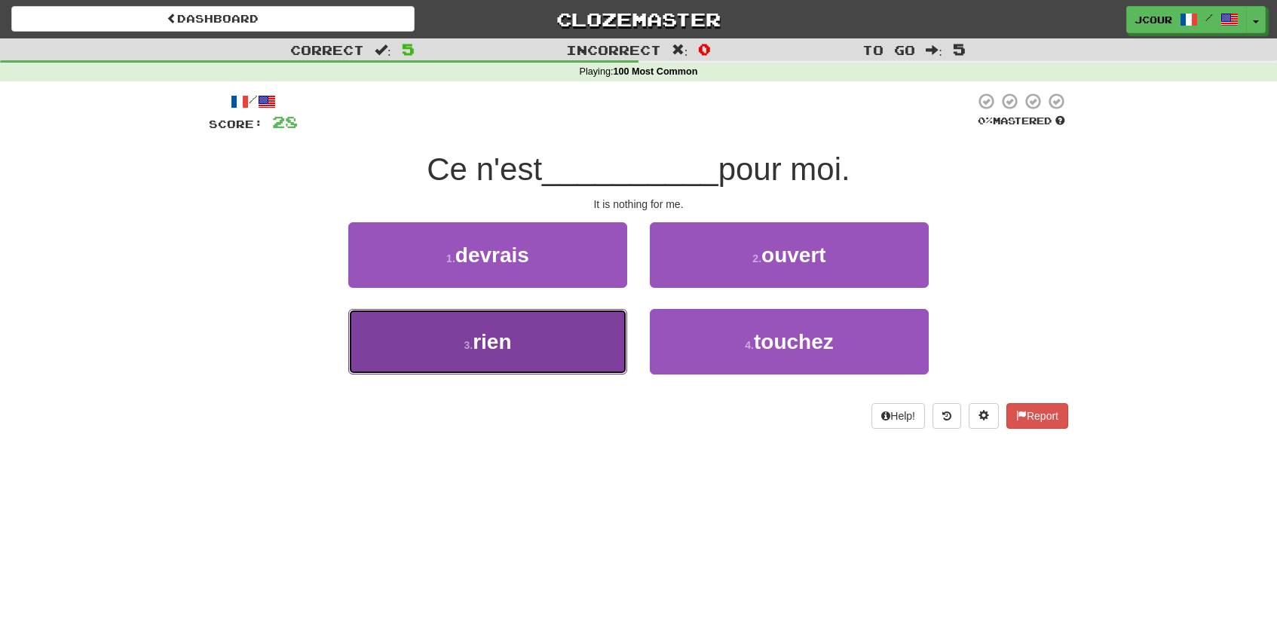
click at [568, 362] on button "3 . rien" at bounding box center [487, 342] width 279 height 66
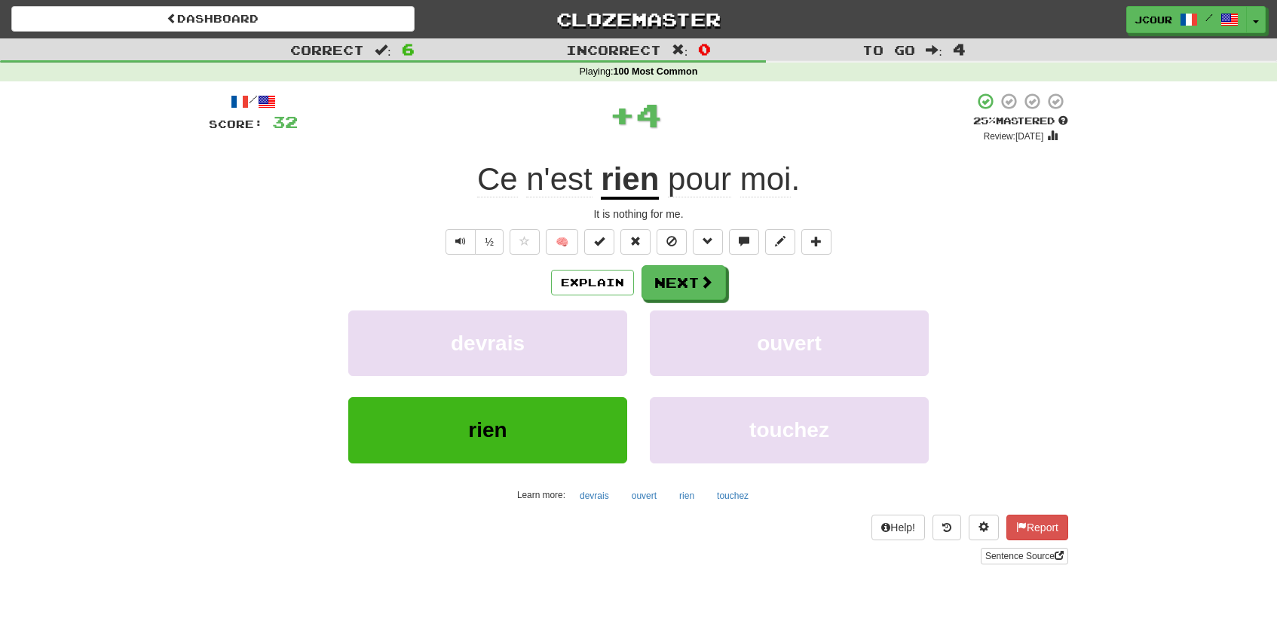
click at [726, 280] on div "Explain Next" at bounding box center [638, 282] width 859 height 35
click at [685, 283] on button "Next" at bounding box center [684, 283] width 84 height 35
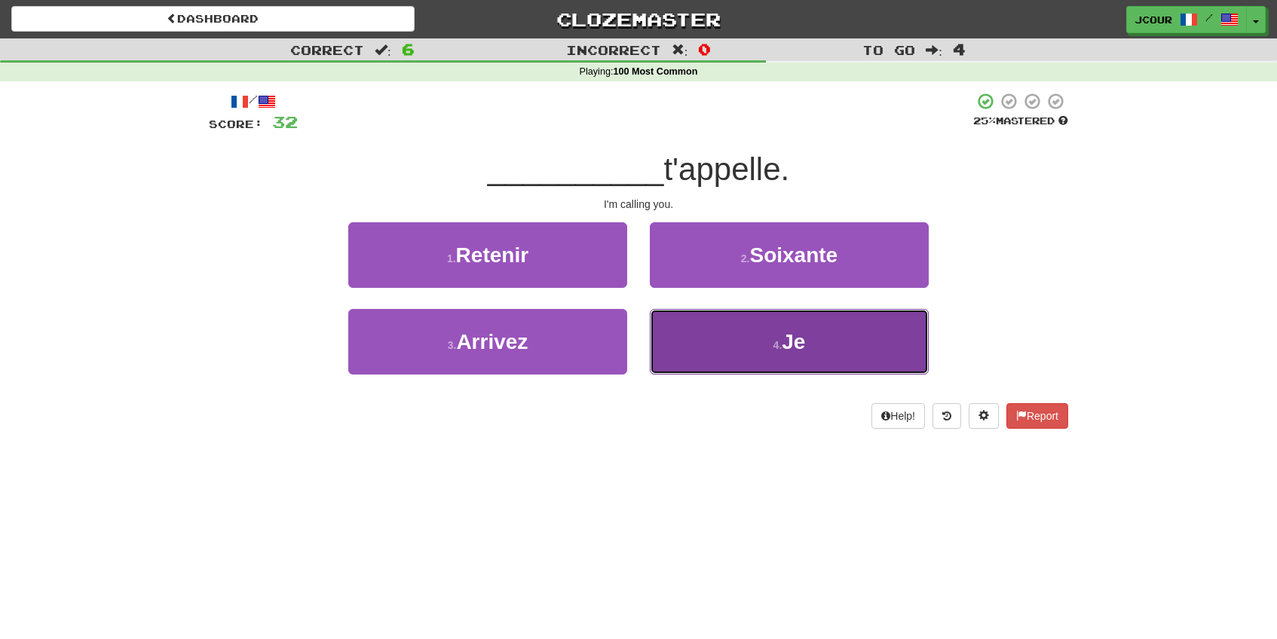
click at [726, 353] on button "4 . Je" at bounding box center [789, 342] width 279 height 66
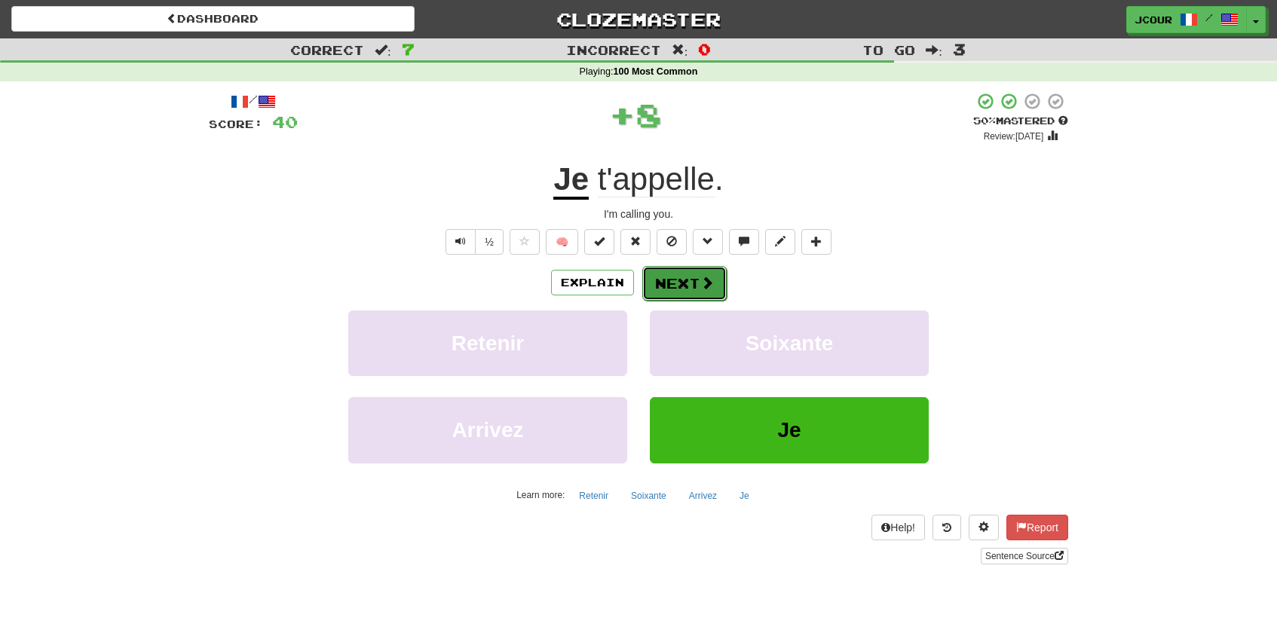
click at [706, 294] on button "Next" at bounding box center [684, 283] width 84 height 35
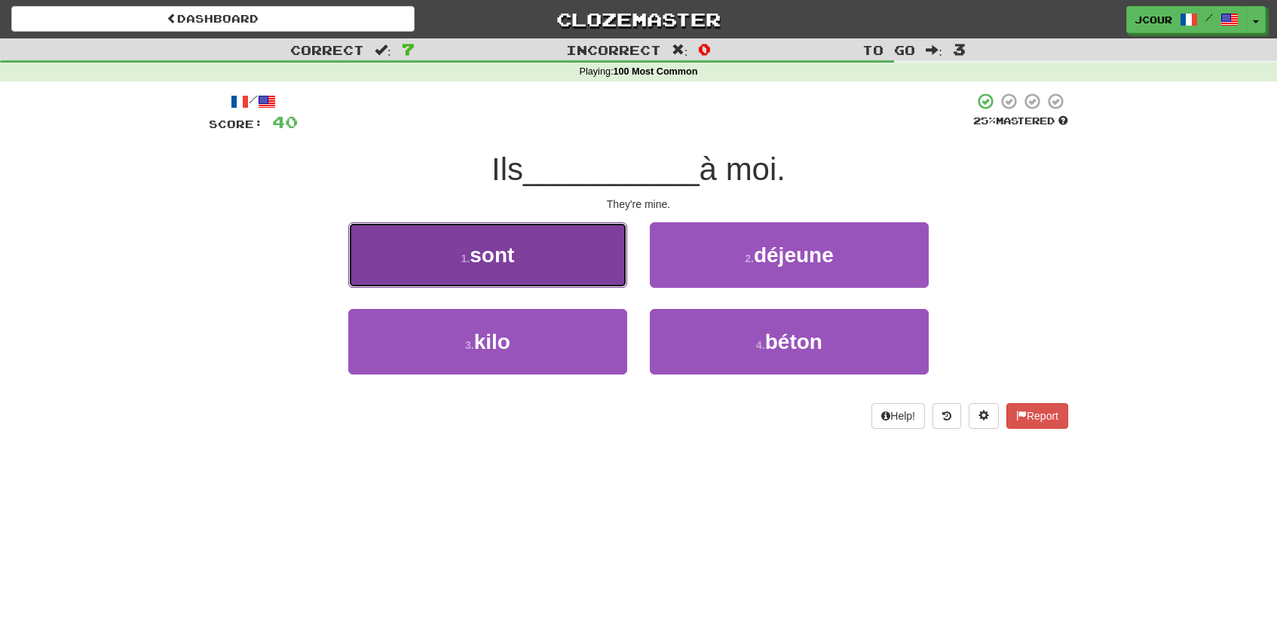
click at [578, 283] on button "1 . sont" at bounding box center [487, 255] width 279 height 66
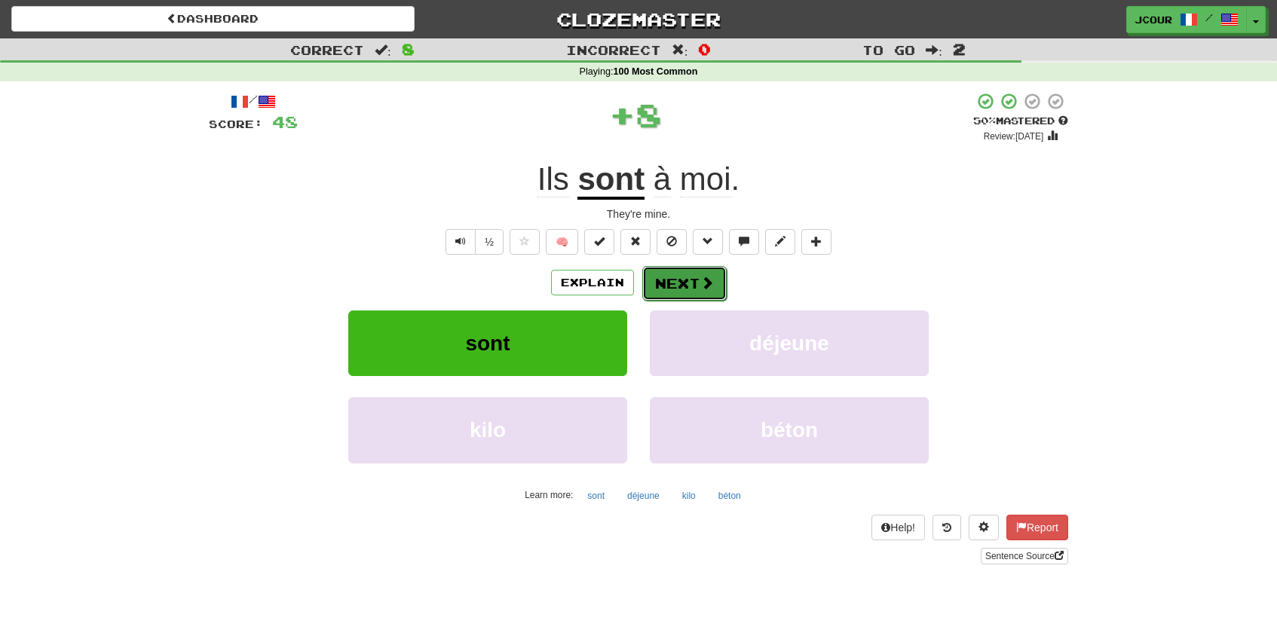
click at [684, 284] on button "Next" at bounding box center [684, 283] width 84 height 35
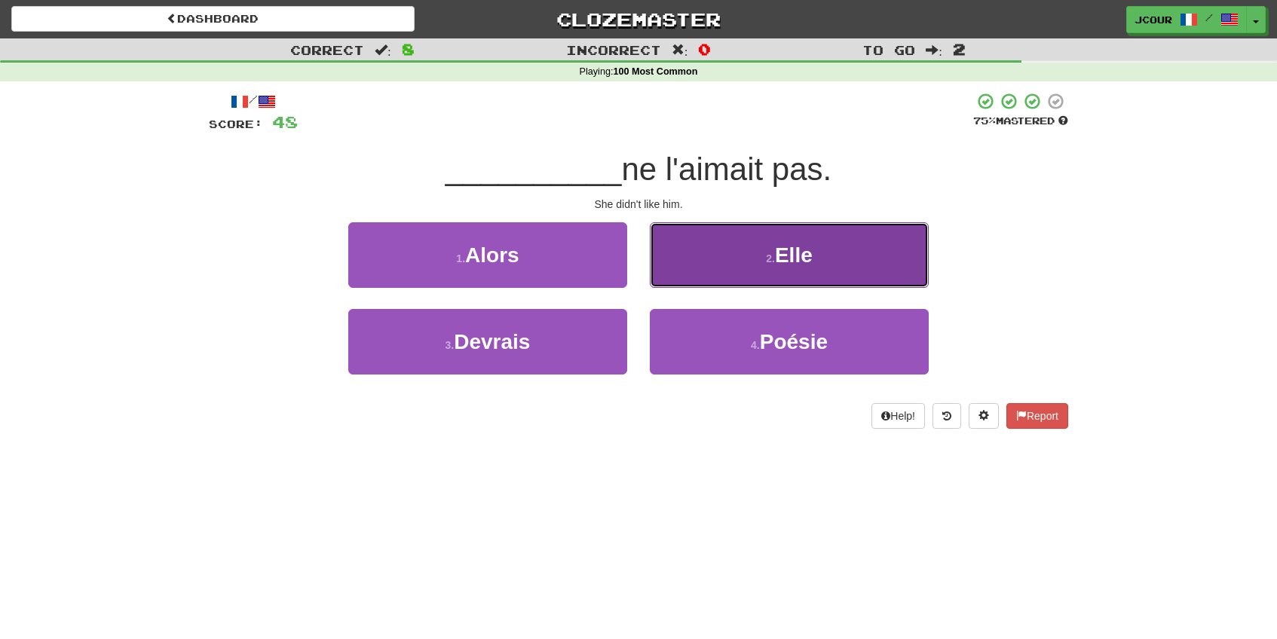
click at [713, 280] on button "2 . Elle" at bounding box center [789, 255] width 279 height 66
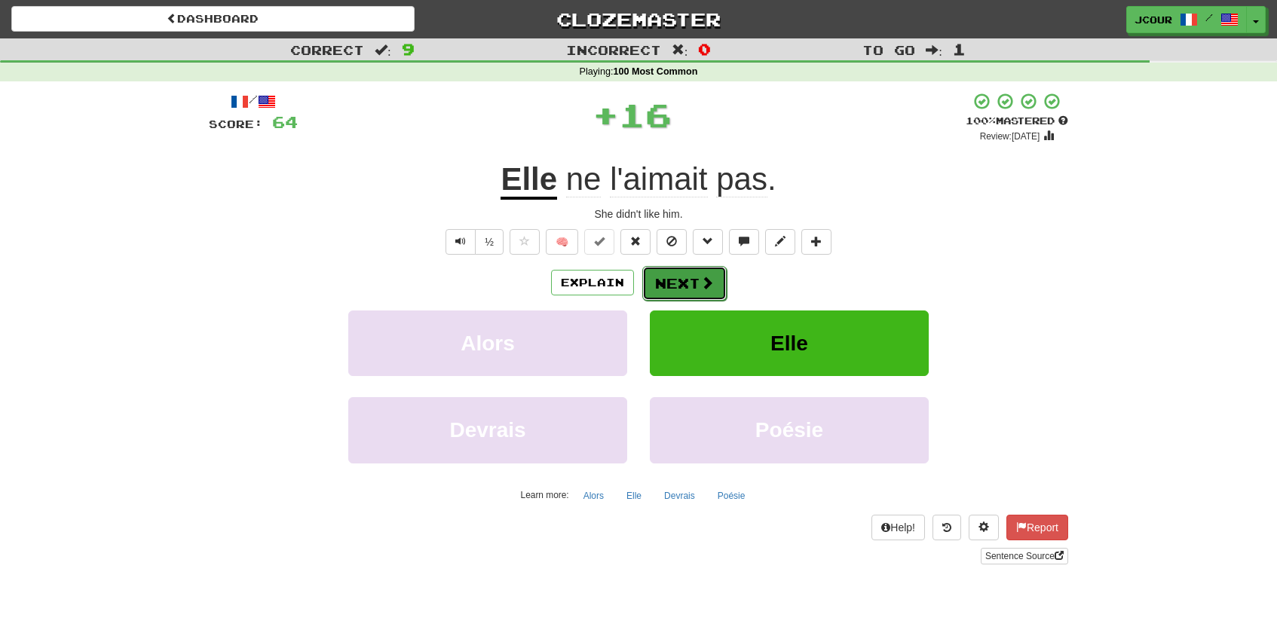
click at [685, 276] on button "Next" at bounding box center [684, 283] width 84 height 35
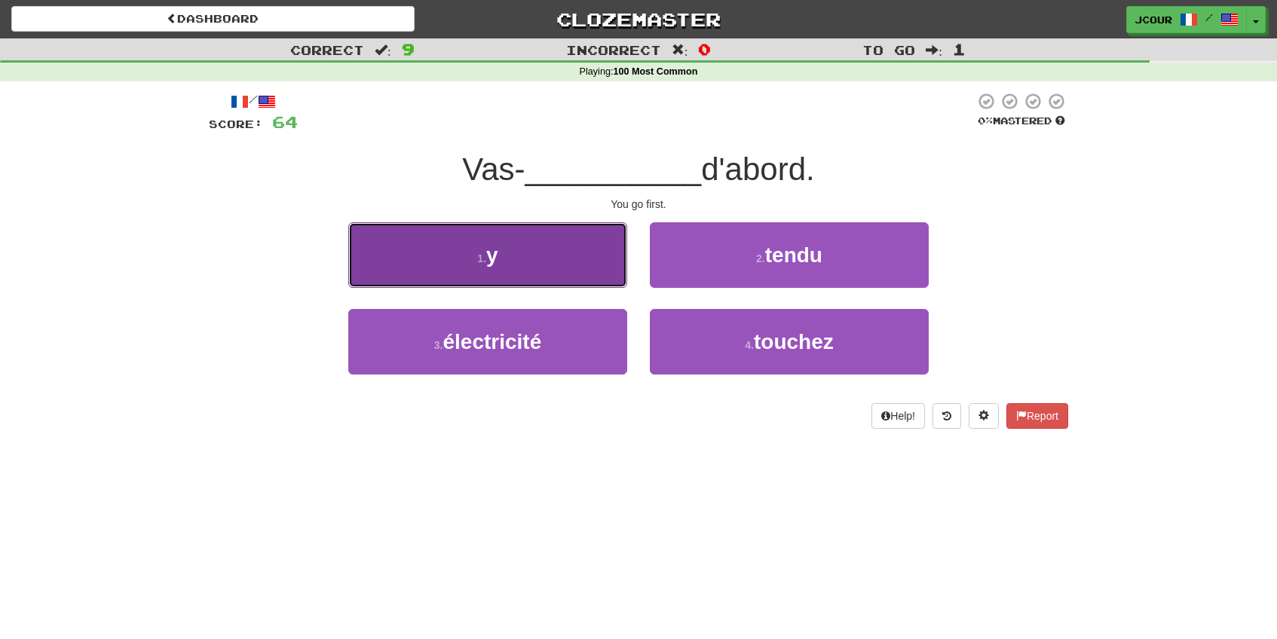
click at [601, 278] on button "1 . y" at bounding box center [487, 255] width 279 height 66
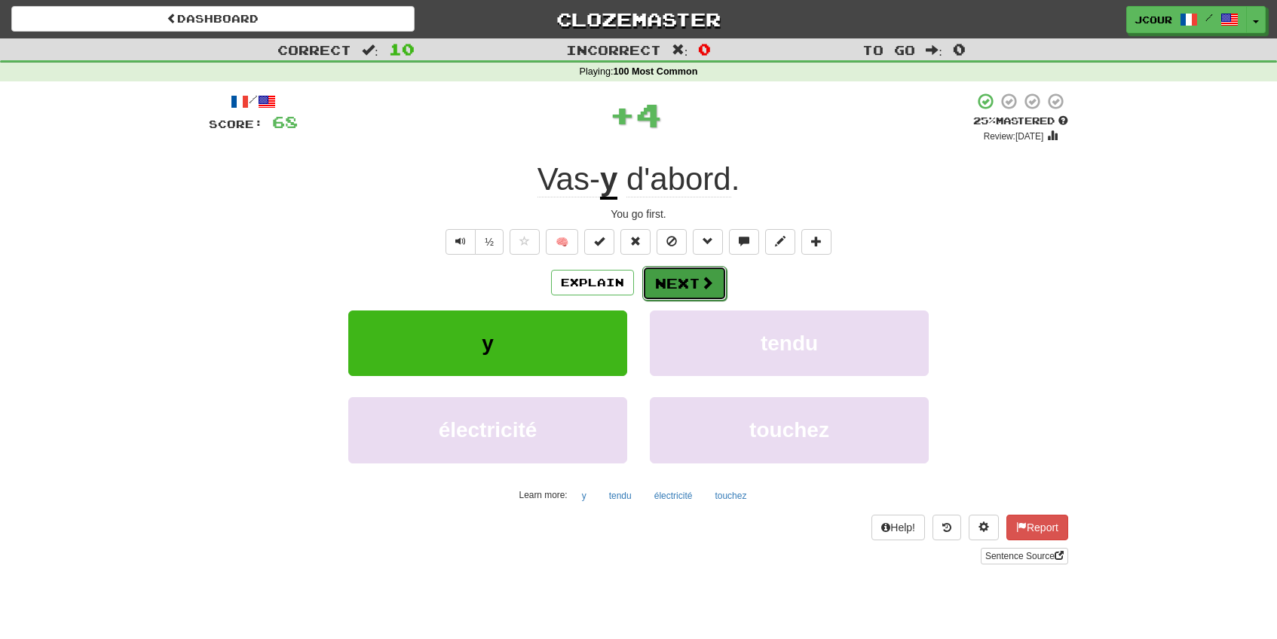
click at [715, 294] on button "Next" at bounding box center [684, 283] width 84 height 35
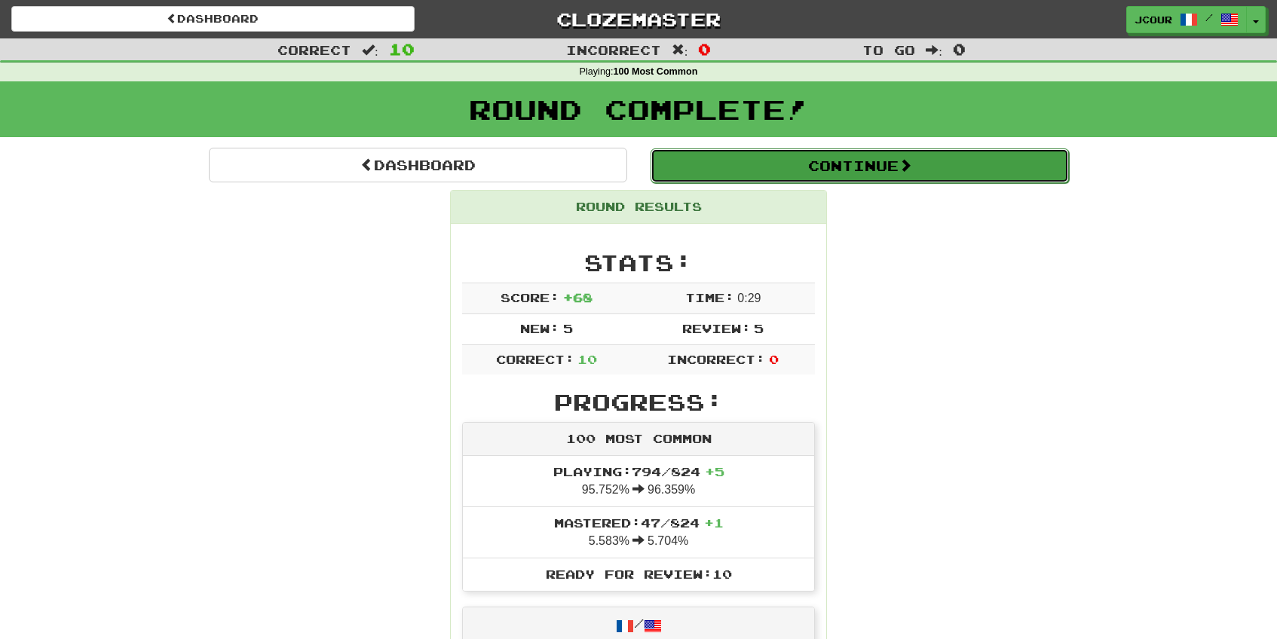
click at [770, 171] on button "Continue" at bounding box center [859, 165] width 418 height 35
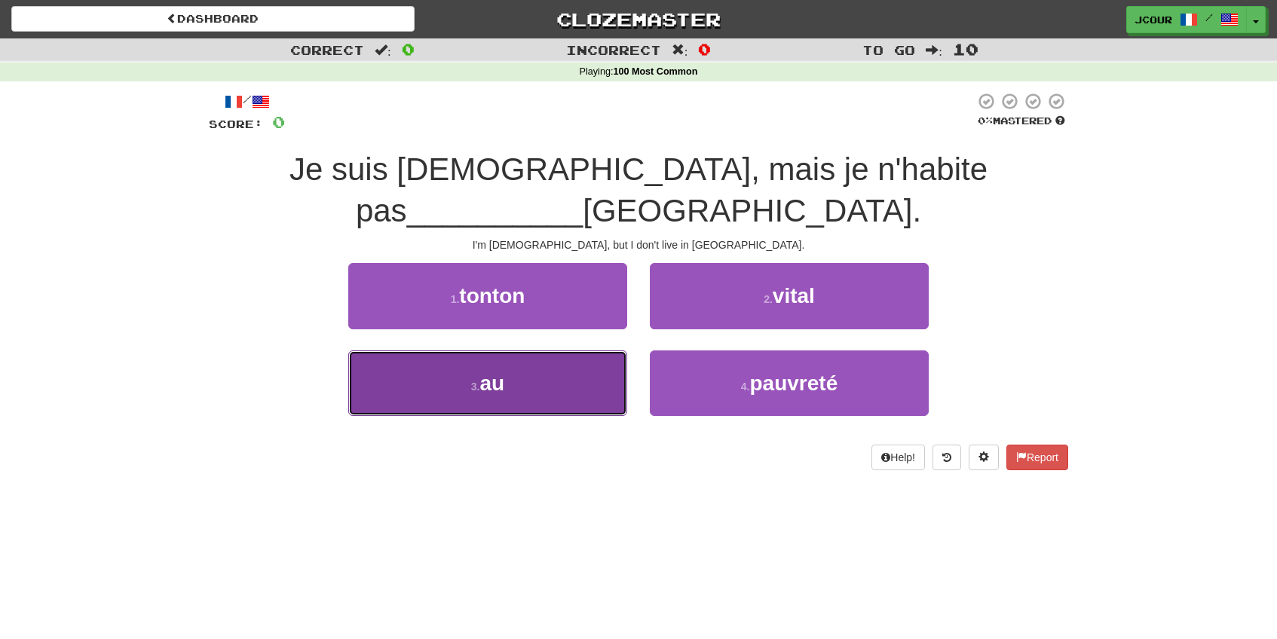
click at [558, 350] on button "3 . au" at bounding box center [487, 383] width 279 height 66
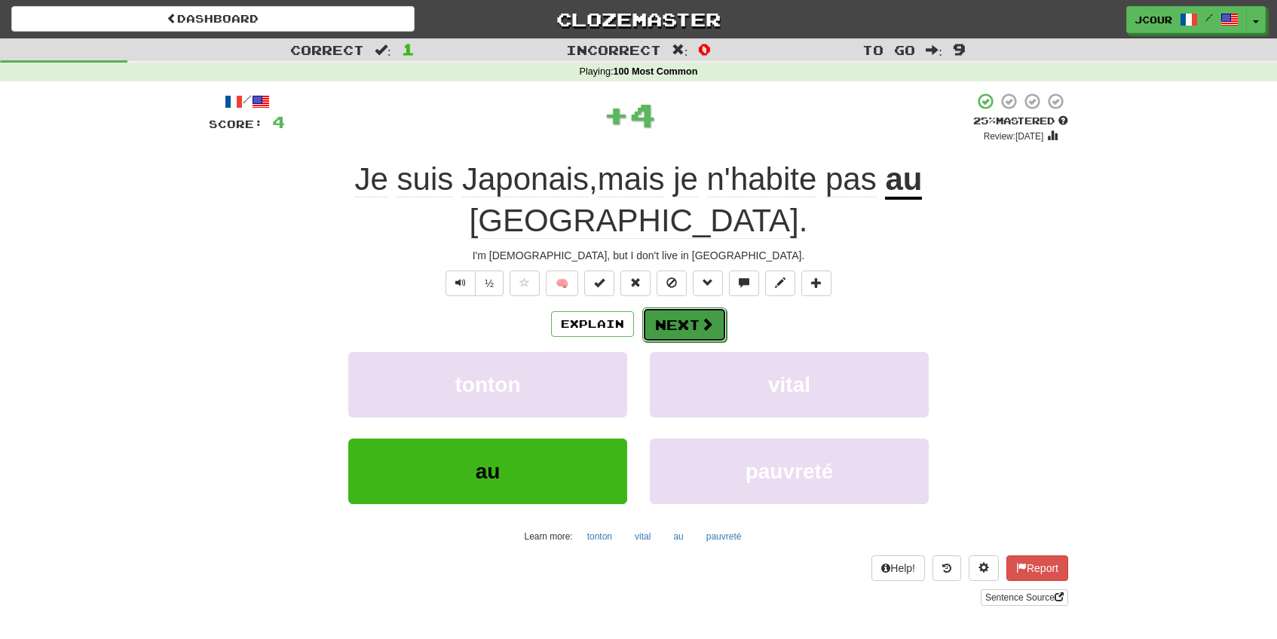
click at [668, 307] on button "Next" at bounding box center [684, 324] width 84 height 35
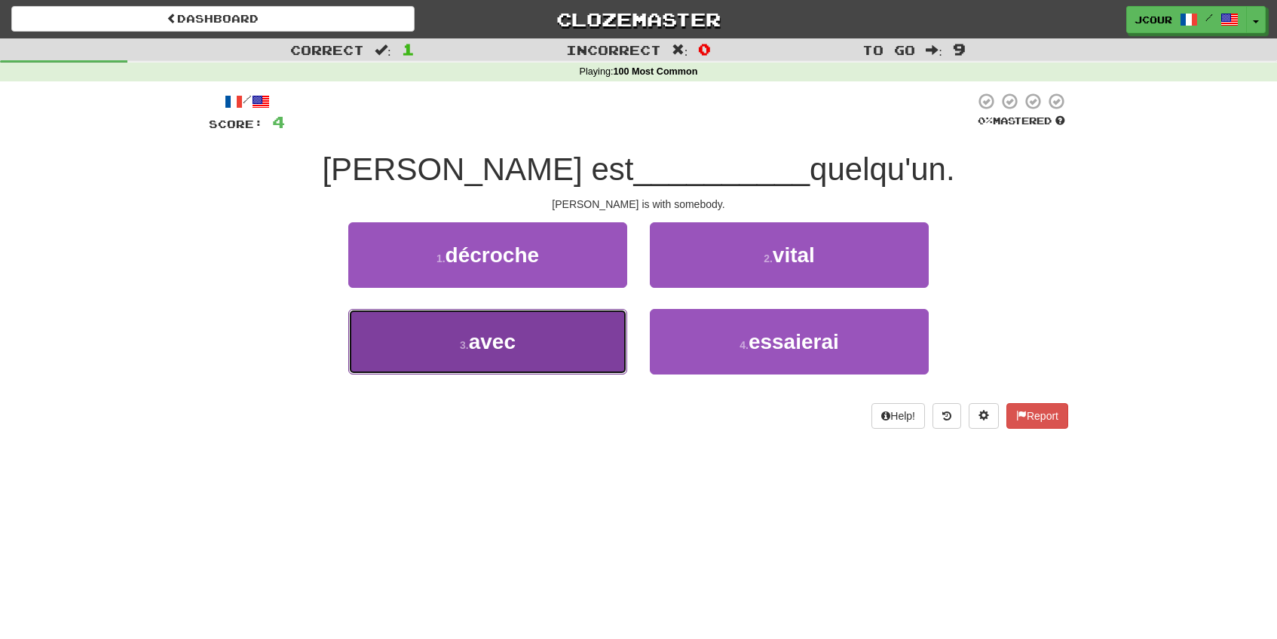
click at [601, 359] on button "3 . avec" at bounding box center [487, 342] width 279 height 66
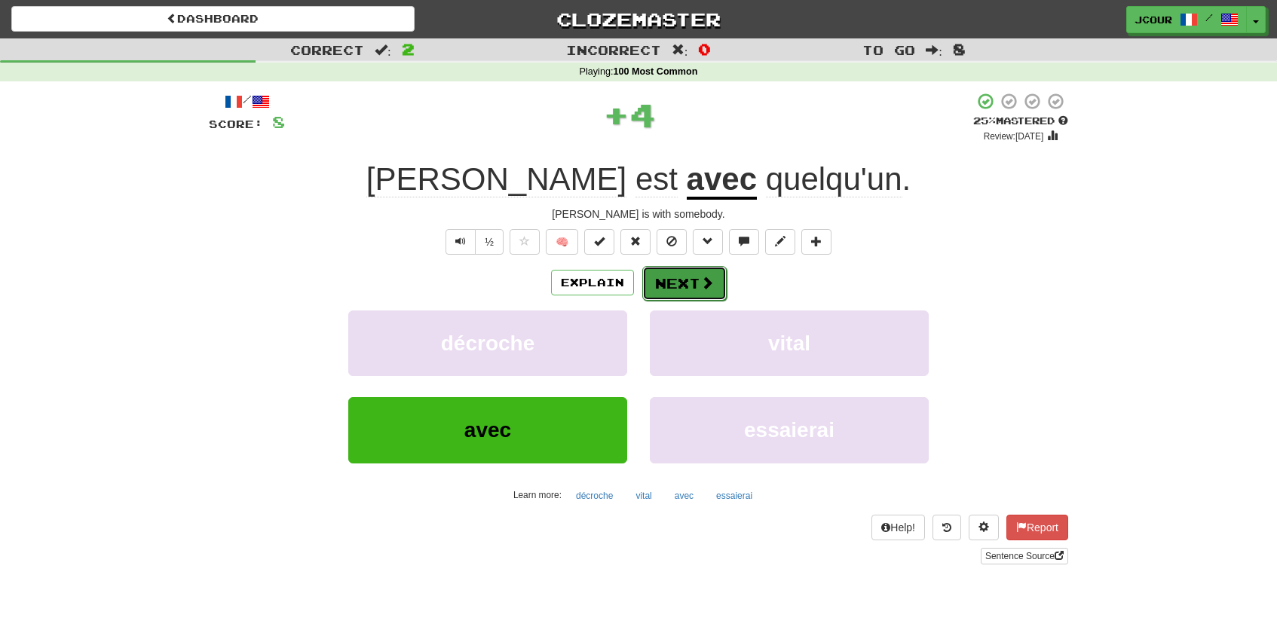
click at [689, 286] on button "Next" at bounding box center [684, 283] width 84 height 35
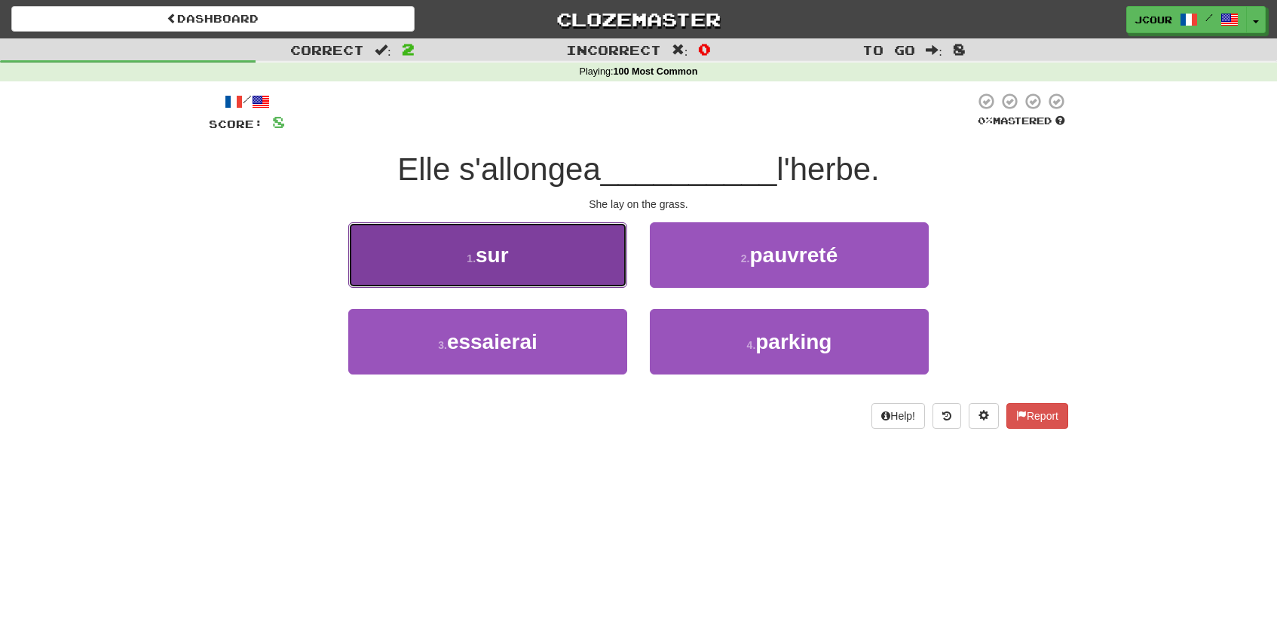
click at [616, 259] on button "1 . sur" at bounding box center [487, 255] width 279 height 66
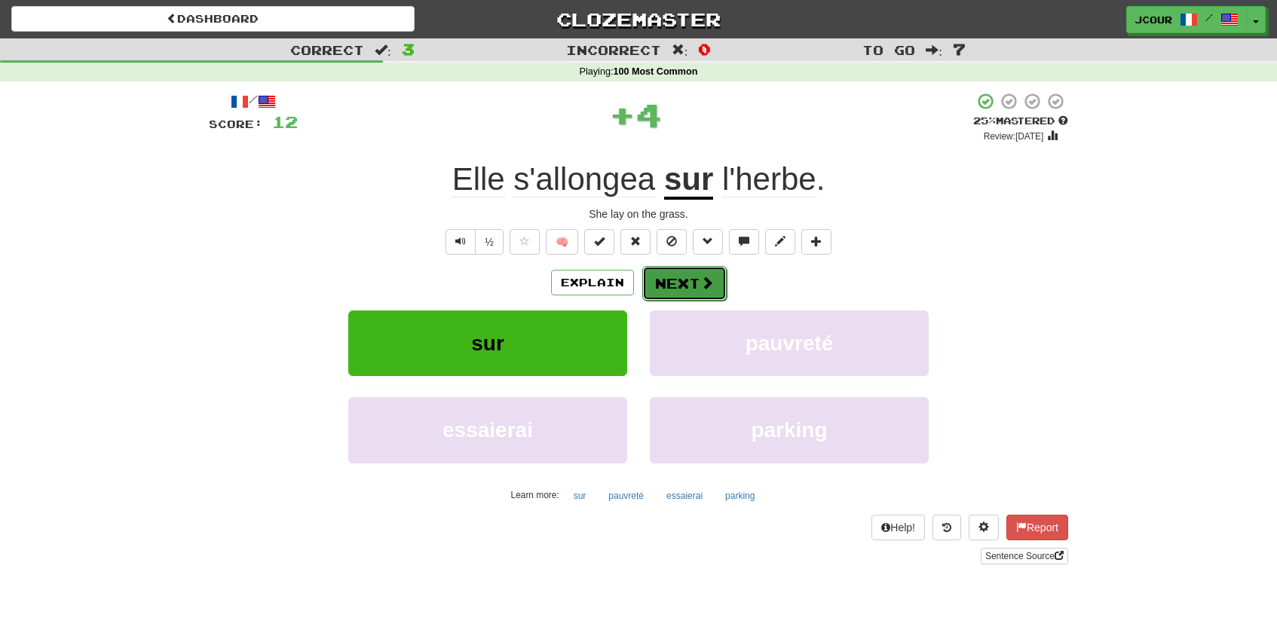
click at [706, 270] on button "Next" at bounding box center [684, 283] width 84 height 35
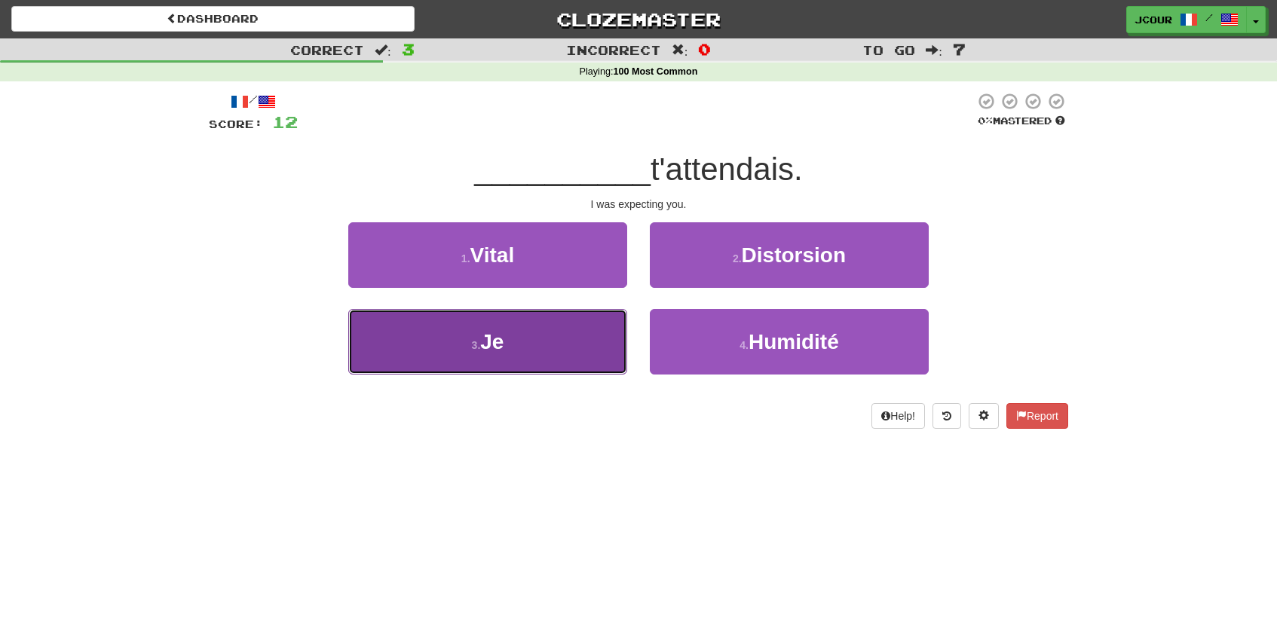
click at [588, 367] on button "3 . Je" at bounding box center [487, 342] width 279 height 66
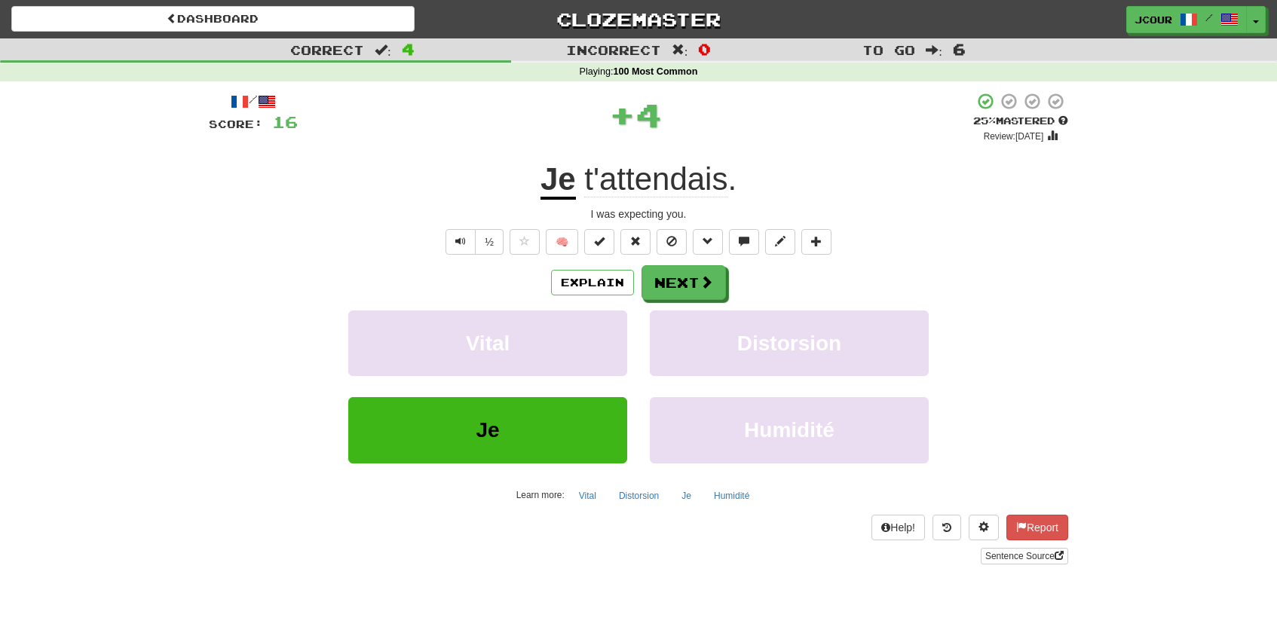
click at [674, 305] on div "Explain Next Vital Distorsion Je Humidité Learn more: Vital Distorsion Je Humid…" at bounding box center [638, 386] width 859 height 242
click at [677, 289] on button "Next" at bounding box center [684, 283] width 84 height 35
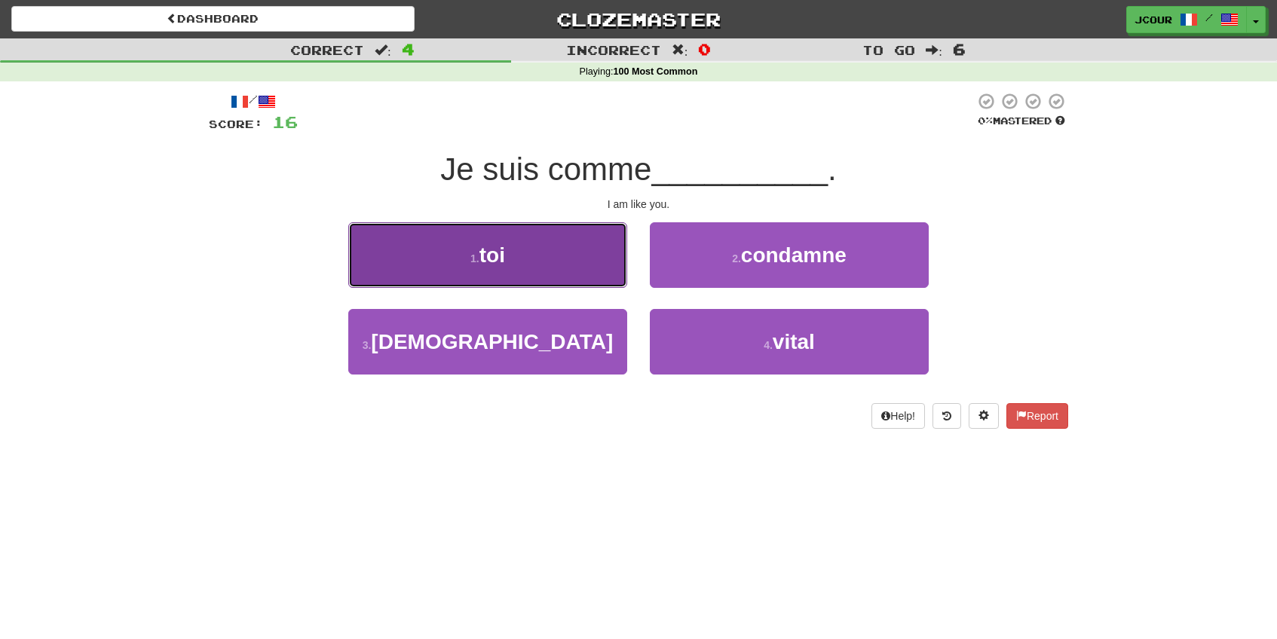
click at [585, 273] on button "1 . toi" at bounding box center [487, 255] width 279 height 66
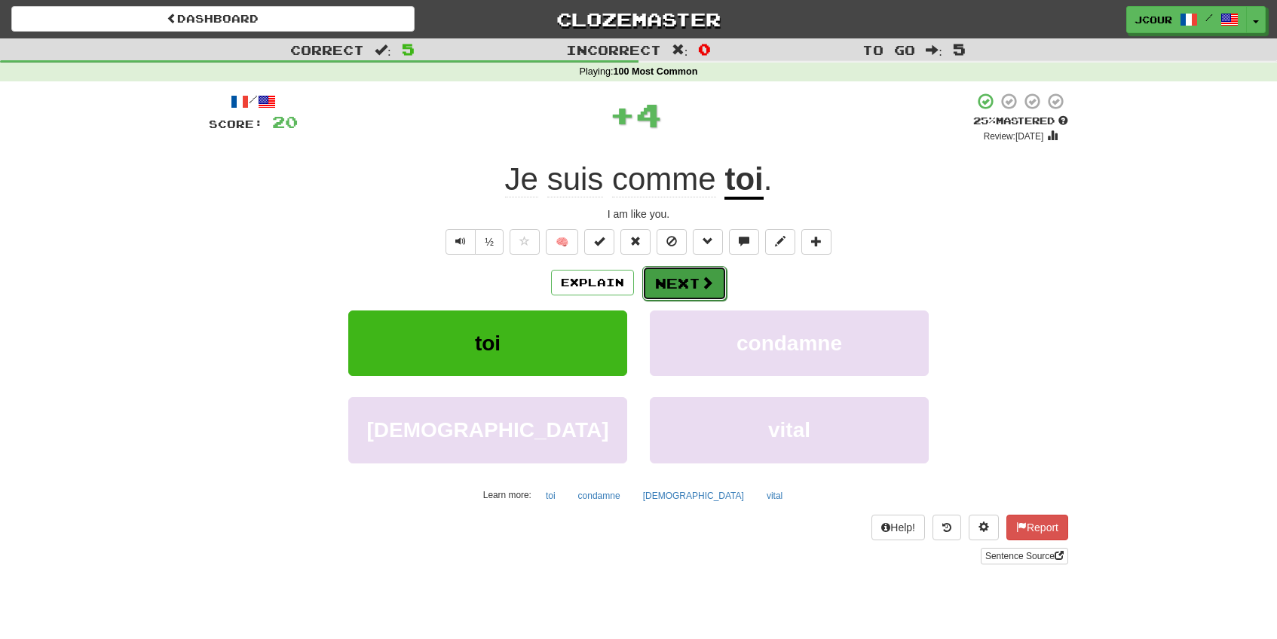
click at [685, 278] on button "Next" at bounding box center [684, 283] width 84 height 35
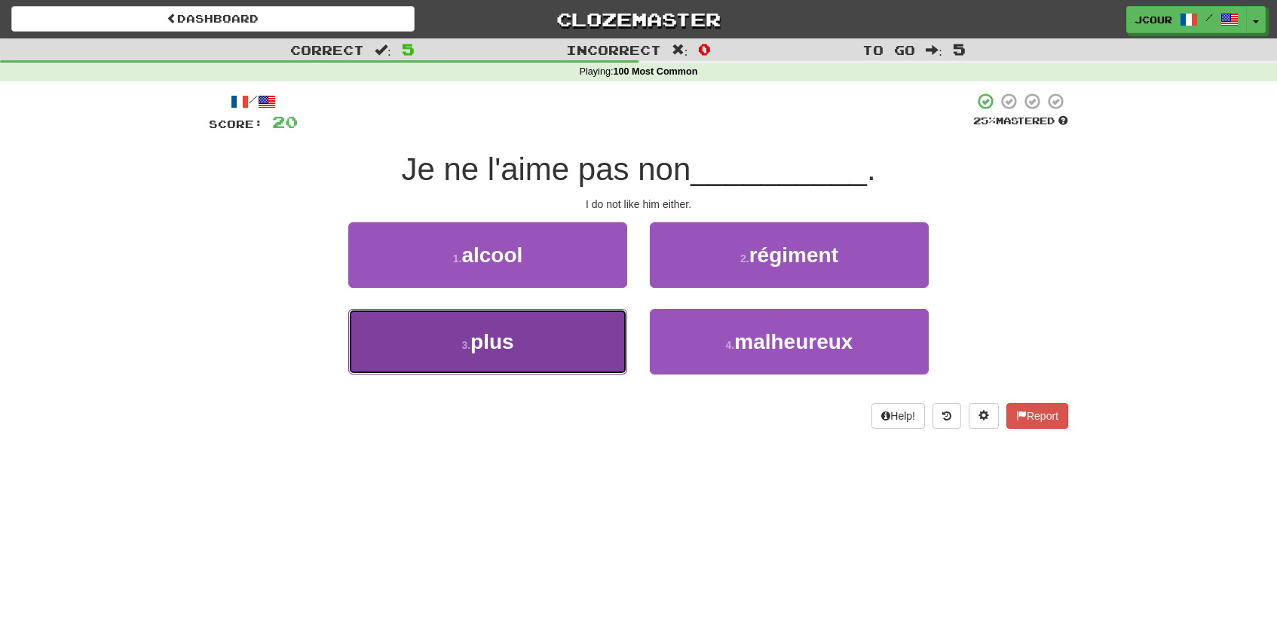
click at [561, 358] on button "3 . plus" at bounding box center [487, 342] width 279 height 66
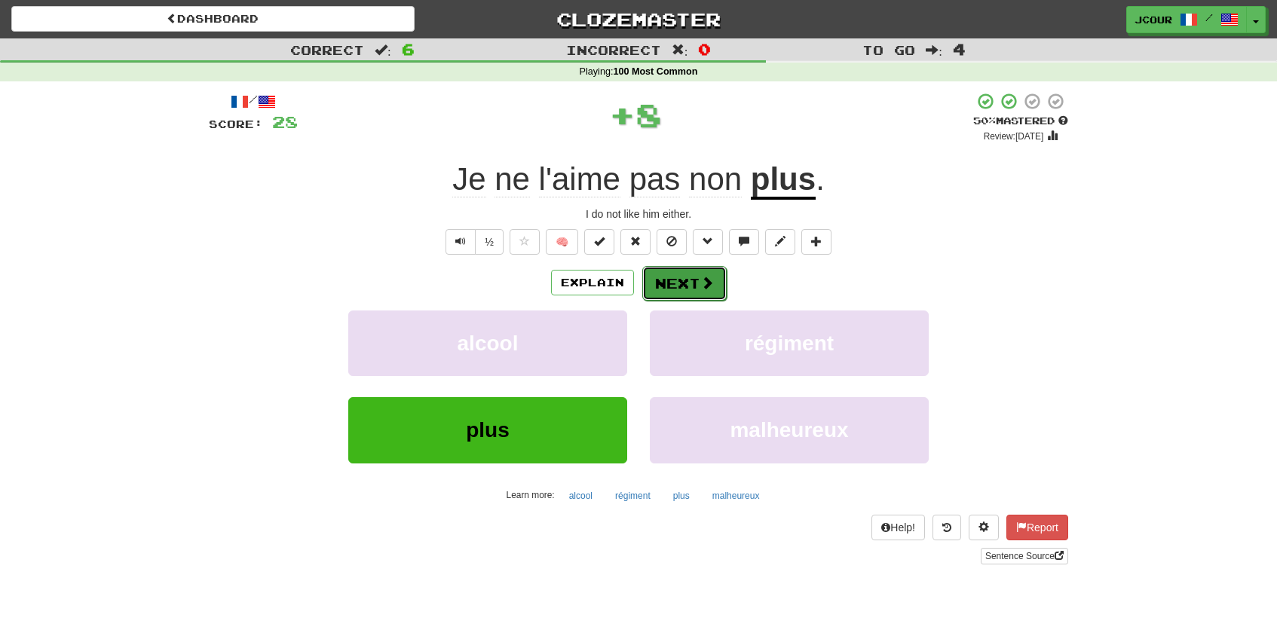
click at [677, 274] on button "Next" at bounding box center [684, 283] width 84 height 35
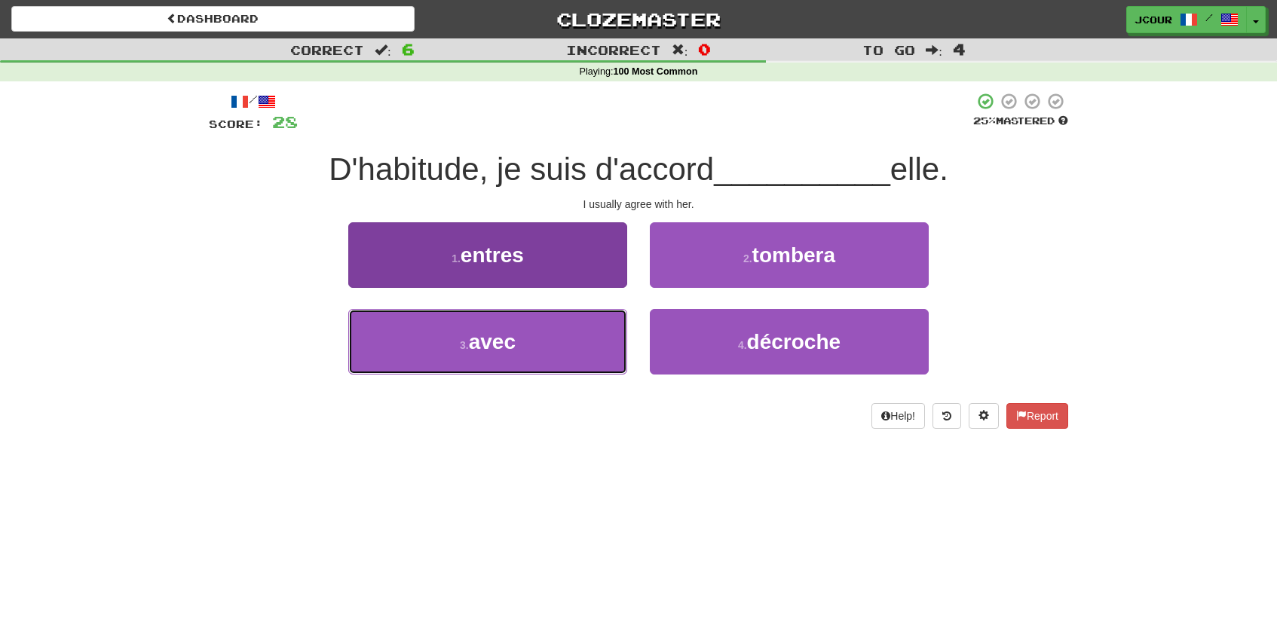
click at [542, 347] on button "3 . avec" at bounding box center [487, 342] width 279 height 66
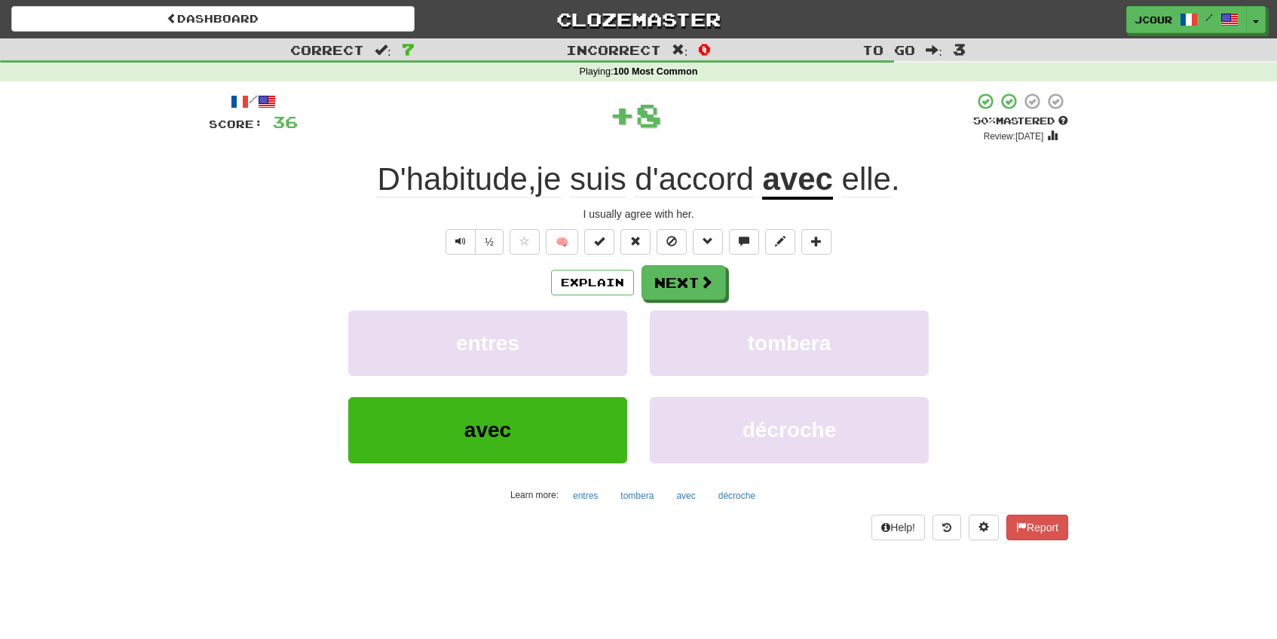
click at [678, 301] on div "Explain Next entres tombera avec décroche Learn more: entres tombera avec décro…" at bounding box center [638, 386] width 859 height 242
click at [678, 294] on button "Next" at bounding box center [684, 283] width 84 height 35
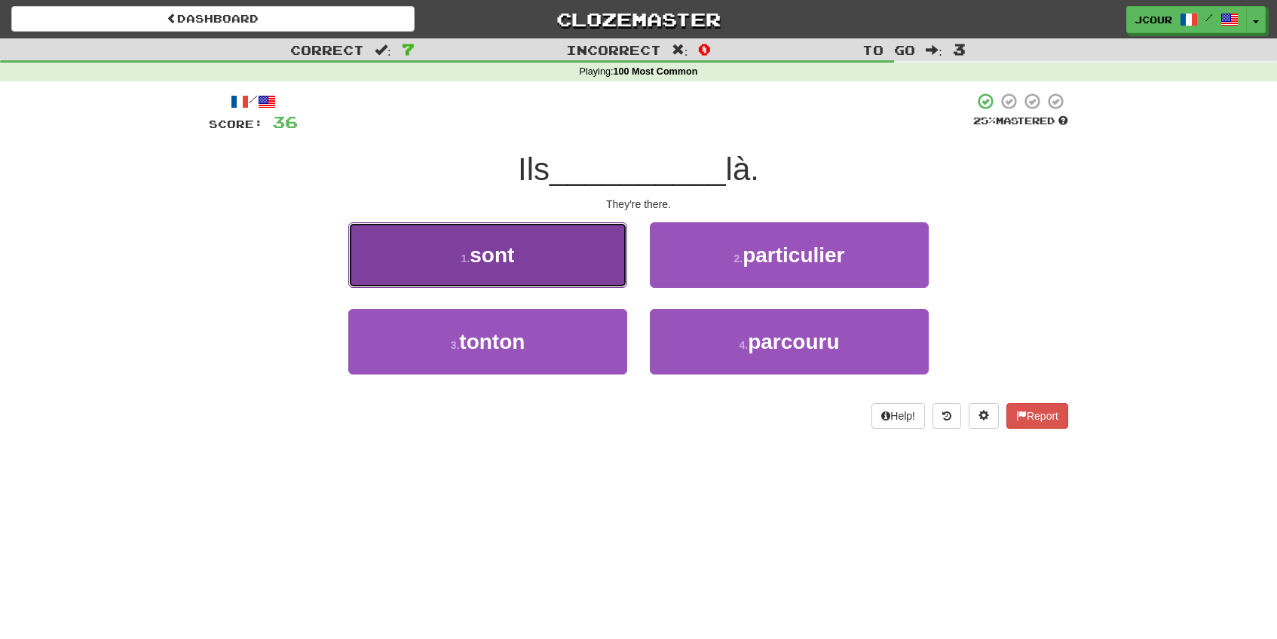
click at [562, 274] on button "1 . sont" at bounding box center [487, 255] width 279 height 66
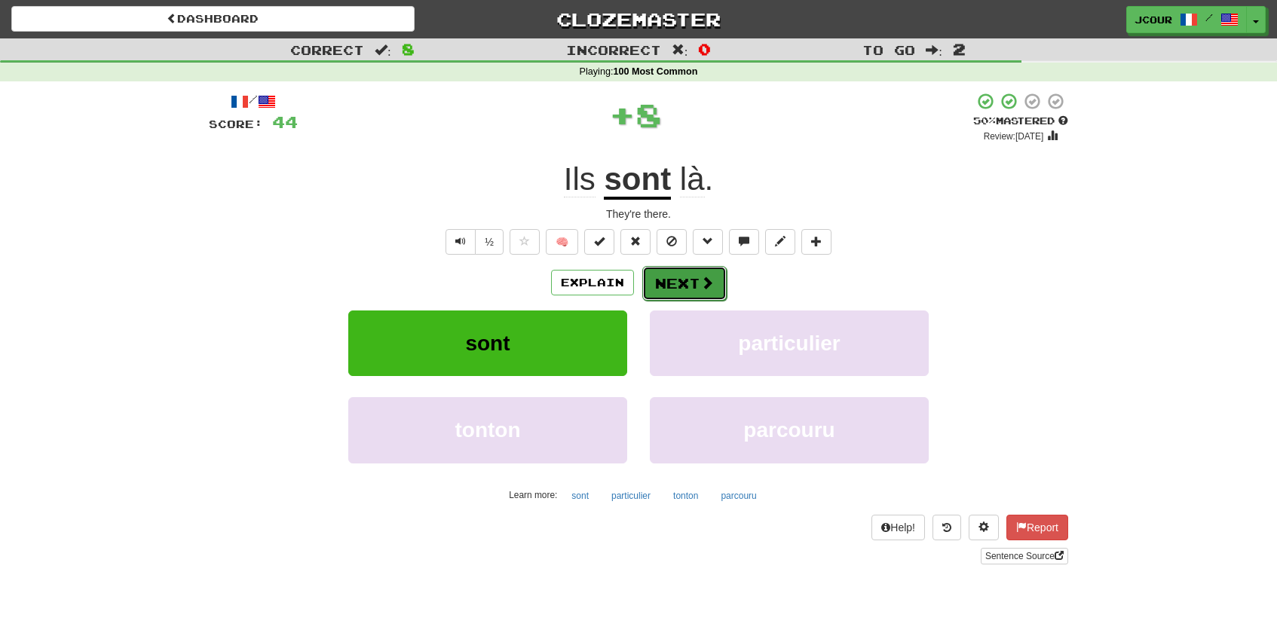
click at [689, 290] on button "Next" at bounding box center [684, 283] width 84 height 35
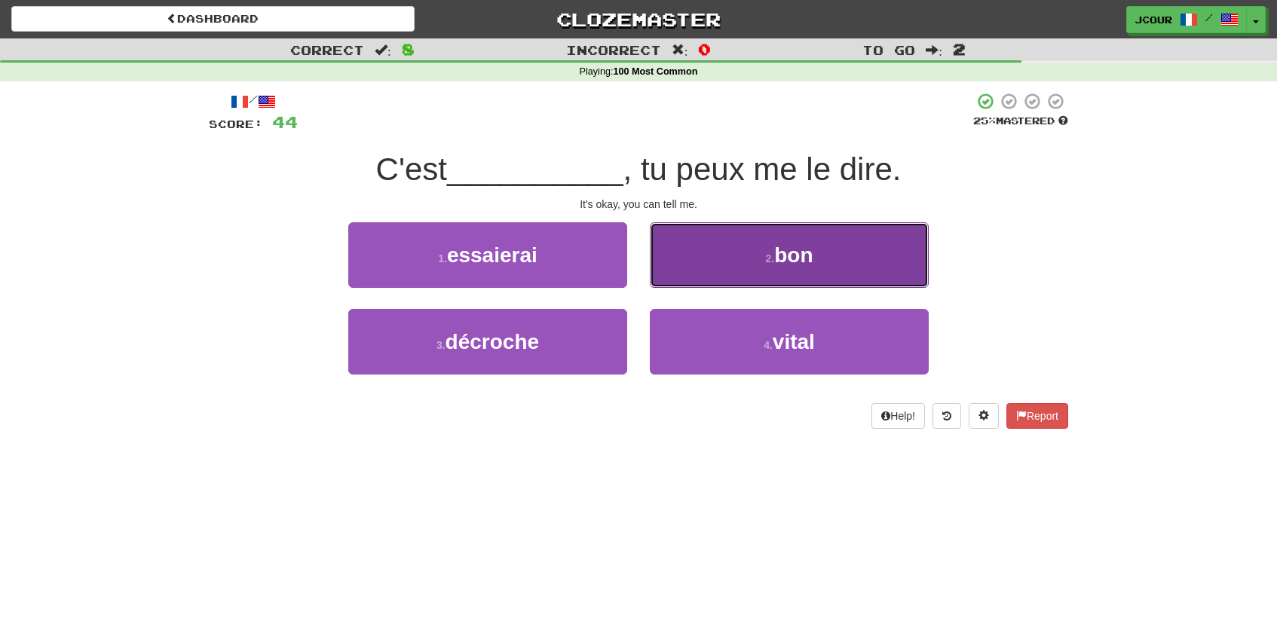
click at [756, 283] on button "2 . bon" at bounding box center [789, 255] width 279 height 66
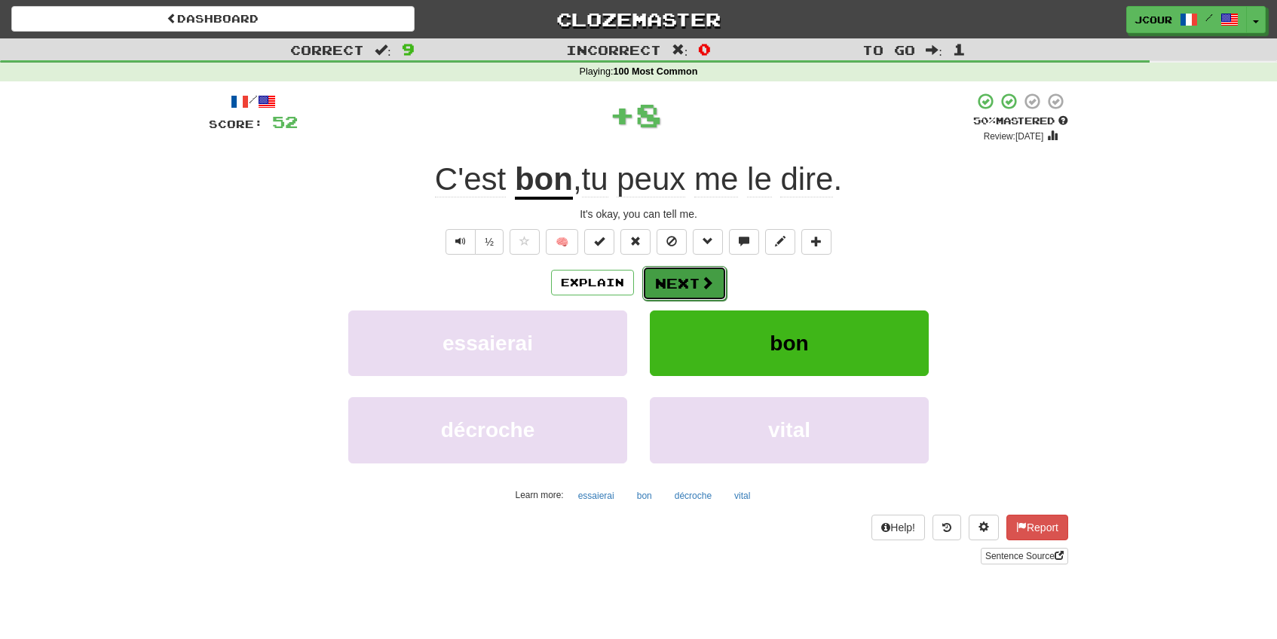
click at [682, 274] on button "Next" at bounding box center [684, 283] width 84 height 35
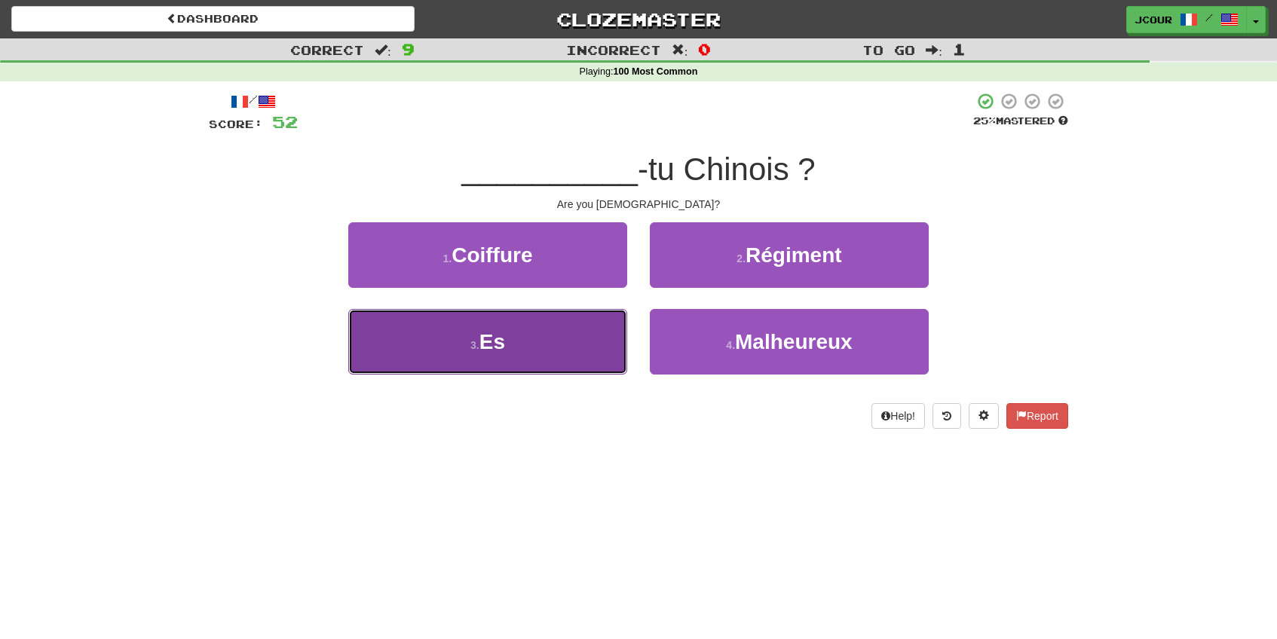
click at [571, 347] on button "3 . Es" at bounding box center [487, 342] width 279 height 66
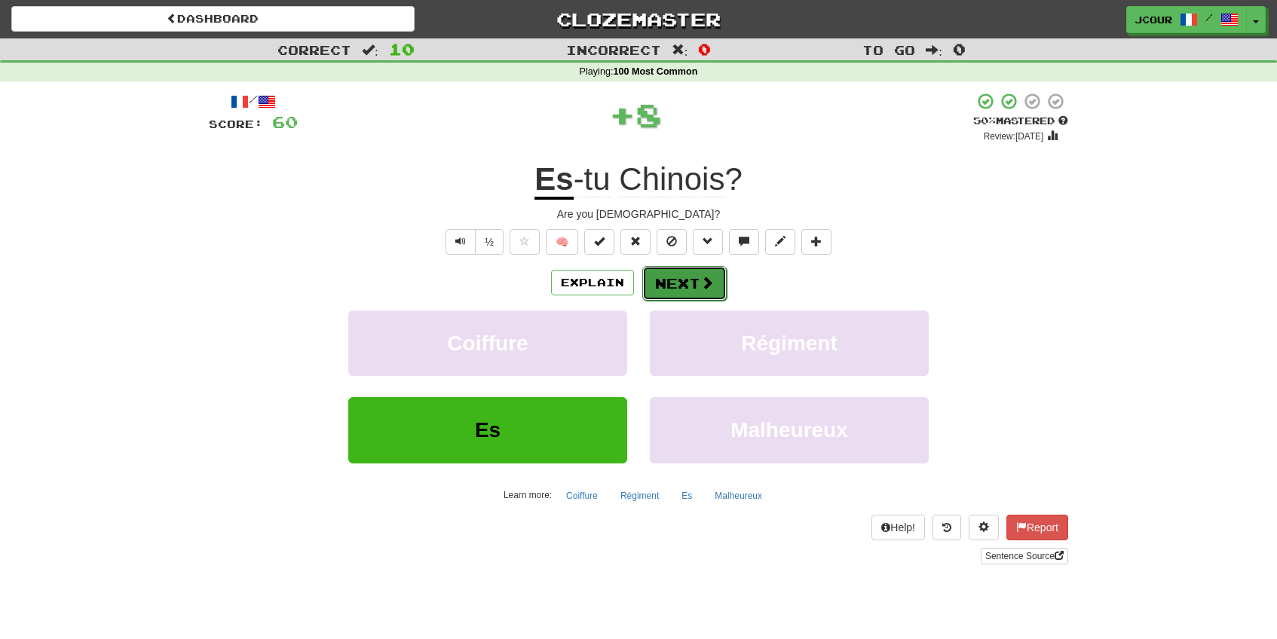
click at [677, 294] on button "Next" at bounding box center [684, 283] width 84 height 35
